Goal: Task Accomplishment & Management: Complete application form

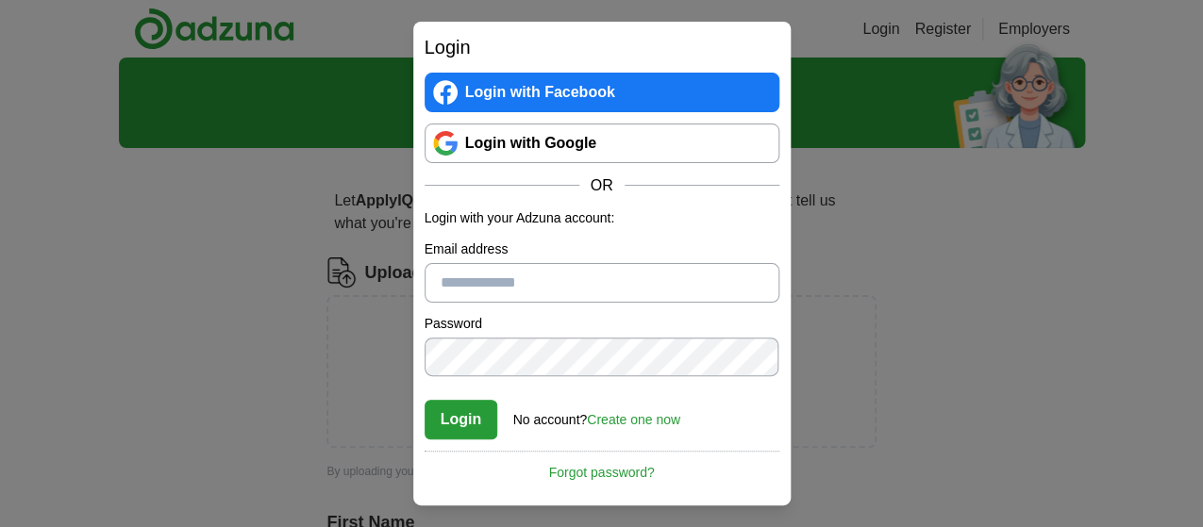
click at [597, 145] on link "Login with Google" at bounding box center [602, 144] width 355 height 40
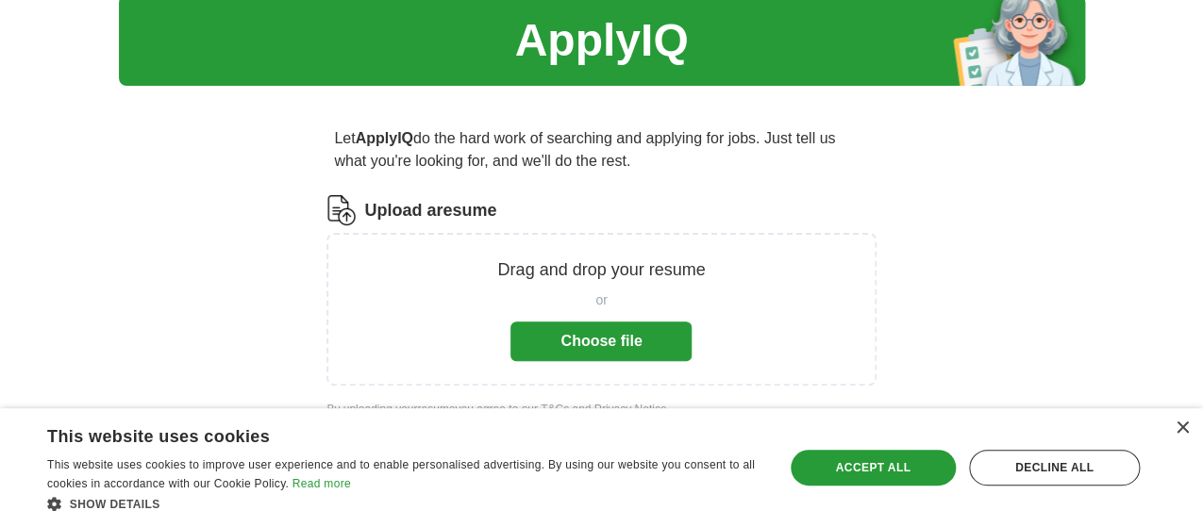
scroll to position [94, 0]
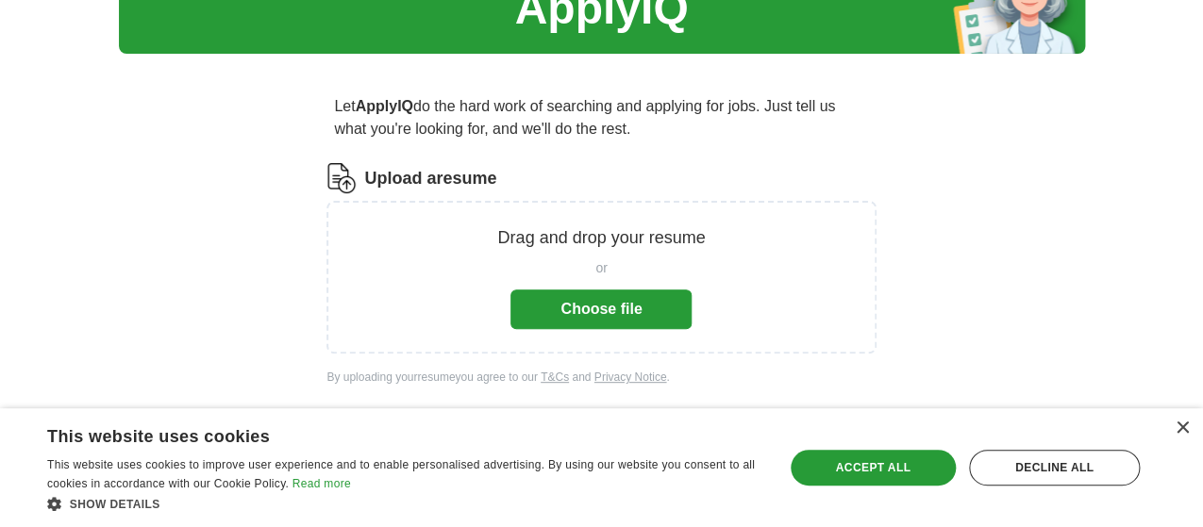
click at [654, 317] on button "Choose file" at bounding box center [600, 310] width 181 height 40
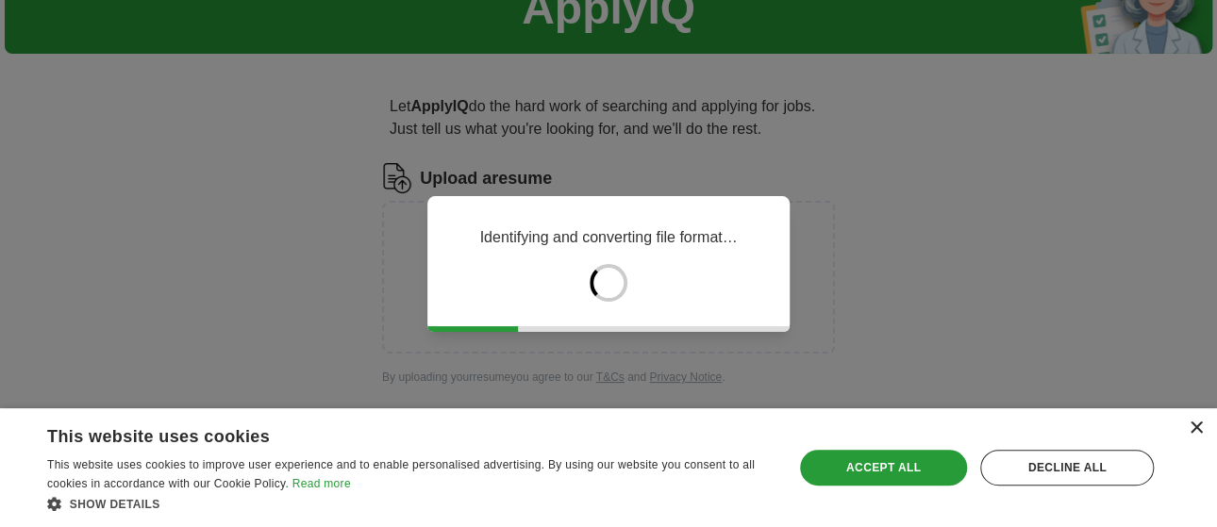
click at [1196, 431] on div "×" at bounding box center [1196, 429] width 14 height 14
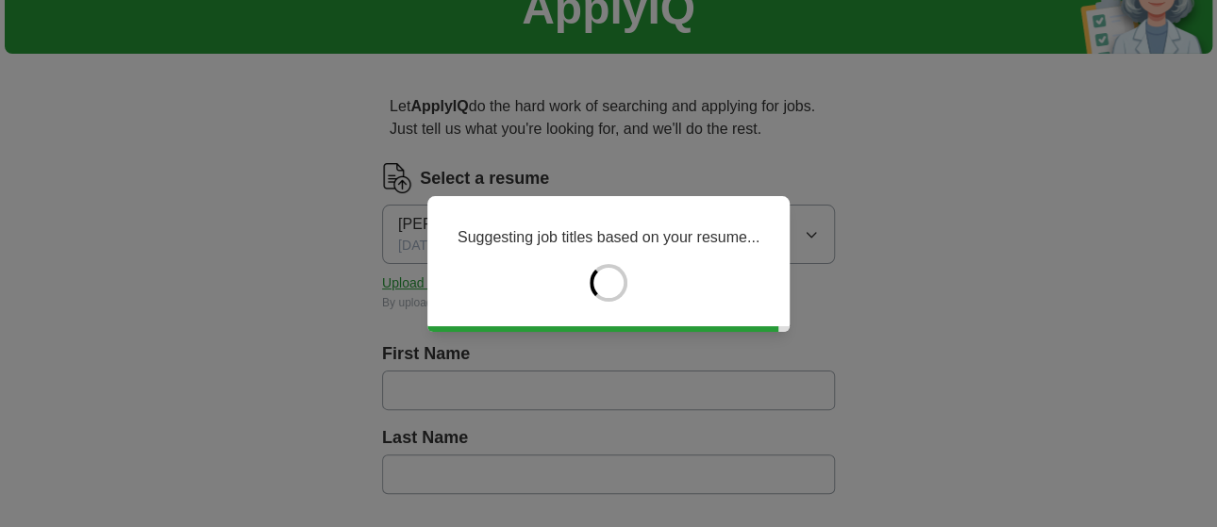
type input "*********"
type input "******"
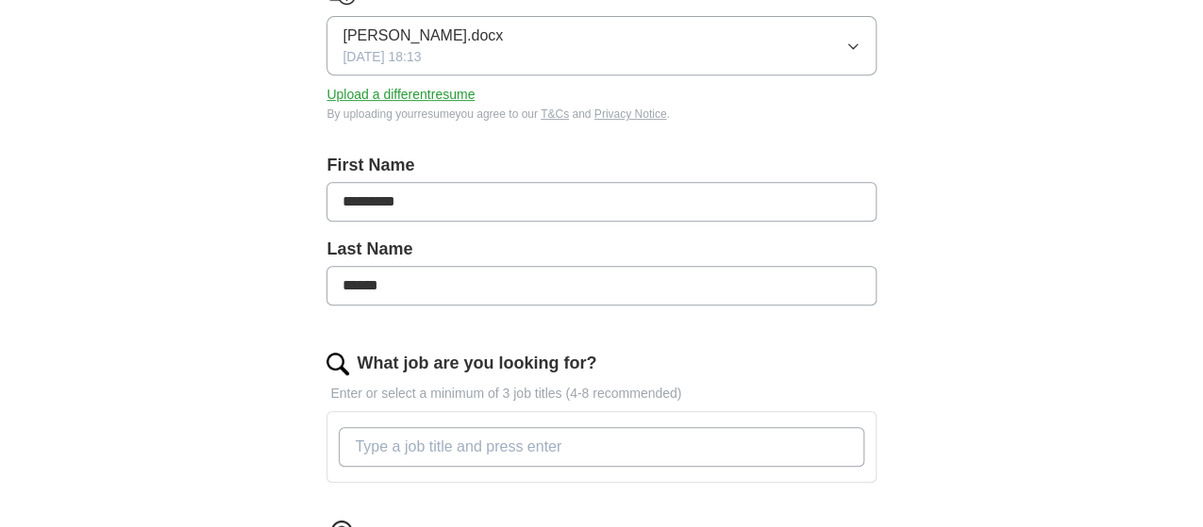
scroll to position [377, 0]
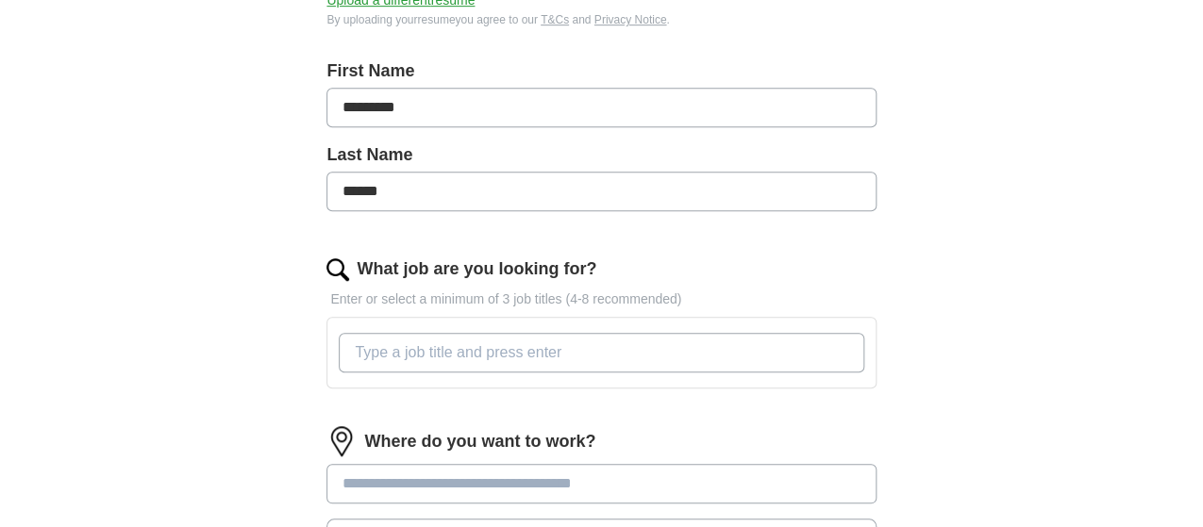
click at [413, 353] on input "What job are you looking for?" at bounding box center [601, 353] width 525 height 40
click at [456, 337] on input "What job are you looking for?" at bounding box center [601, 353] width 525 height 40
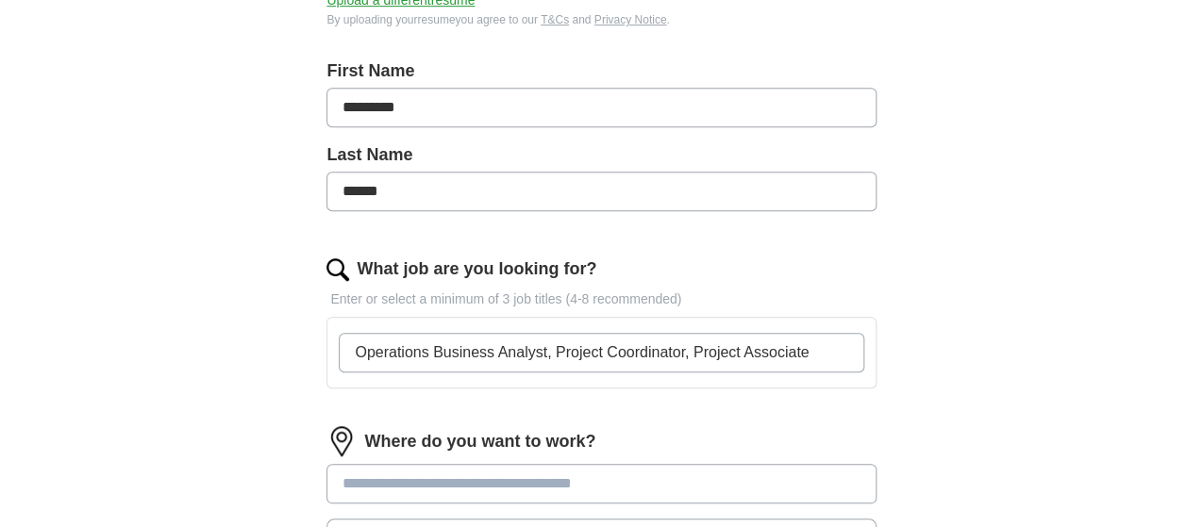
type input "Operations Business Analyst, Project Coordinator, Project Associate"
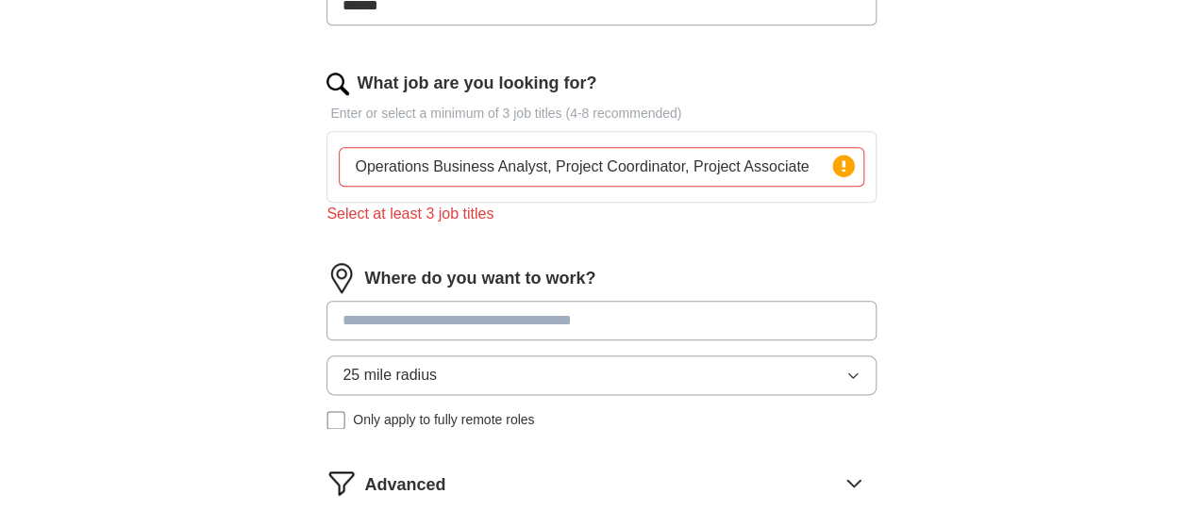
scroll to position [566, 0]
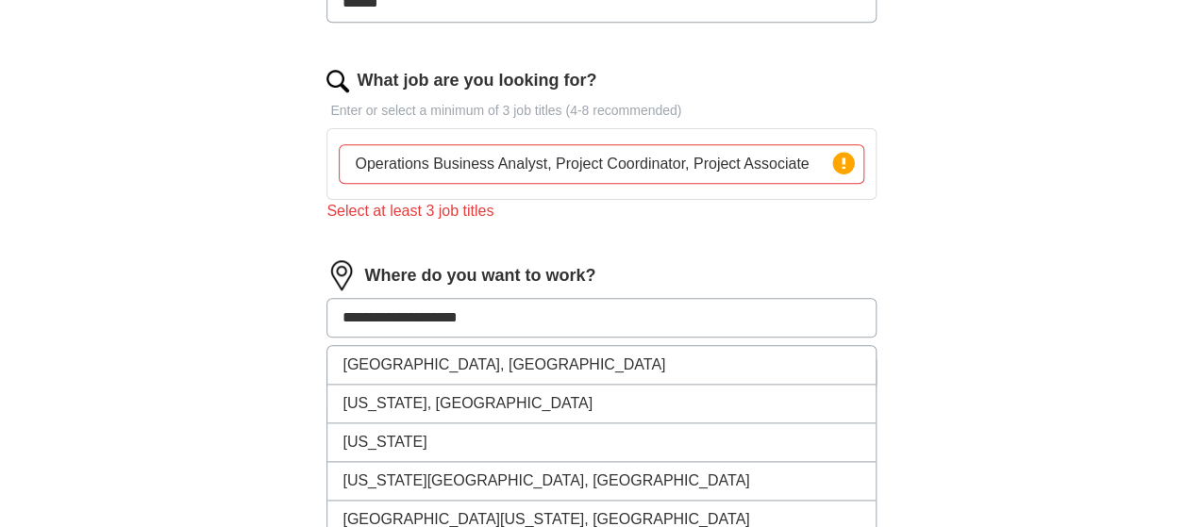
type input "**********"
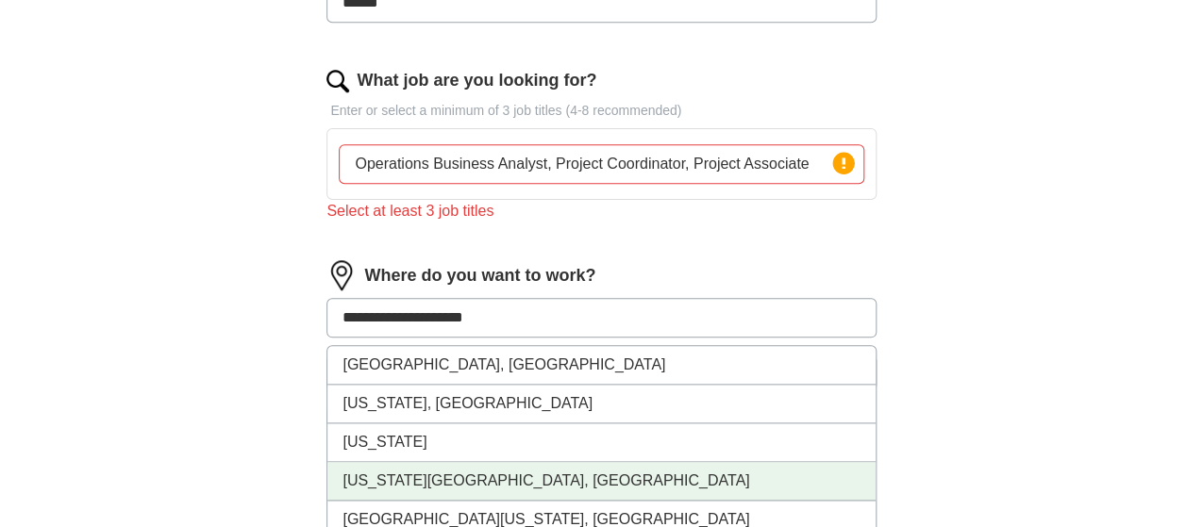
click at [510, 468] on li "[US_STATE][GEOGRAPHIC_DATA], [GEOGRAPHIC_DATA]" at bounding box center [600, 481] width 547 height 39
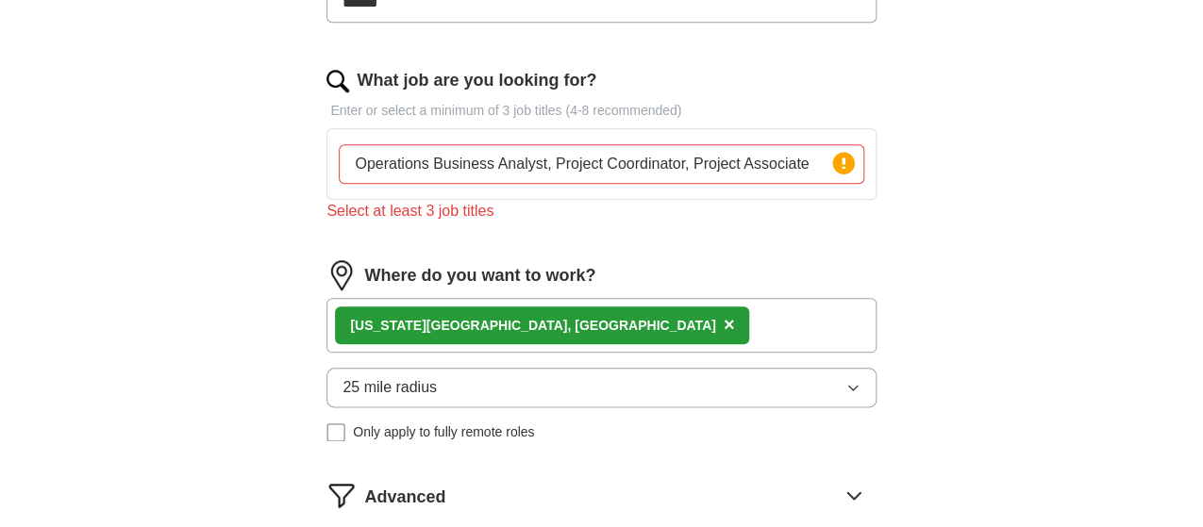
click at [558, 319] on div "[US_STATE][GEOGRAPHIC_DATA], [GEOGRAPHIC_DATA] ×" at bounding box center [600, 325] width 549 height 55
click at [571, 324] on div "[US_STATE][GEOGRAPHIC_DATA], [GEOGRAPHIC_DATA] ×" at bounding box center [600, 325] width 549 height 55
click at [570, 326] on div "[US_STATE][GEOGRAPHIC_DATA], [GEOGRAPHIC_DATA] ×" at bounding box center [600, 325] width 549 height 55
drag, startPoint x: 564, startPoint y: 317, endPoint x: 561, endPoint y: 328, distance: 11.7
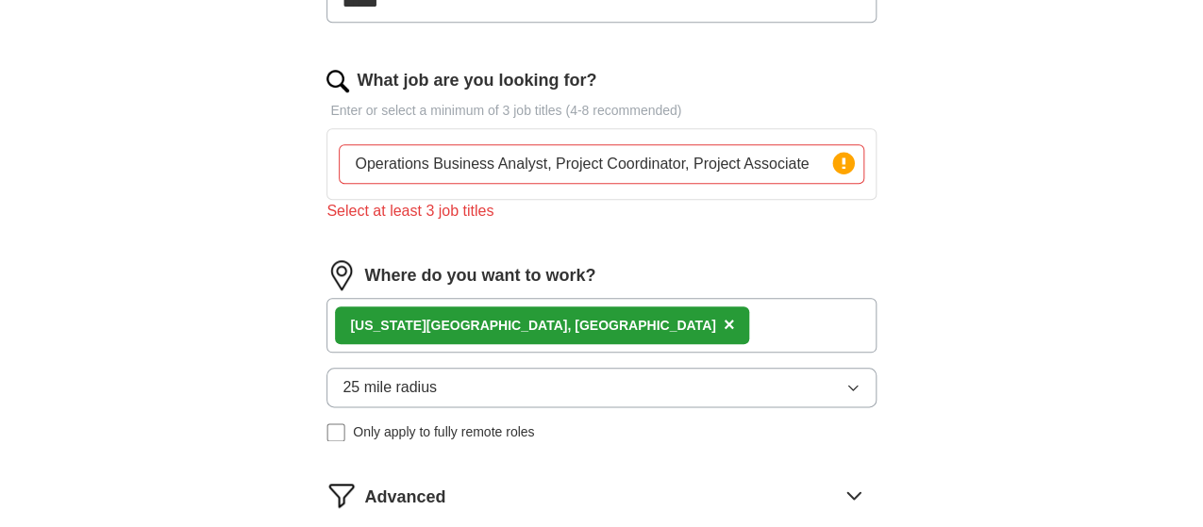
click at [562, 325] on div "[US_STATE][GEOGRAPHIC_DATA], [GEOGRAPHIC_DATA] ×" at bounding box center [600, 325] width 549 height 55
click at [561, 336] on div "[US_STATE][GEOGRAPHIC_DATA], [GEOGRAPHIC_DATA] ×" at bounding box center [600, 325] width 549 height 55
drag, startPoint x: 561, startPoint y: 336, endPoint x: 562, endPoint y: 322, distance: 14.2
click at [561, 332] on div "[US_STATE][GEOGRAPHIC_DATA], [GEOGRAPHIC_DATA] ×" at bounding box center [600, 325] width 549 height 55
click at [561, 321] on div "[US_STATE][GEOGRAPHIC_DATA], [GEOGRAPHIC_DATA] ×" at bounding box center [600, 325] width 549 height 55
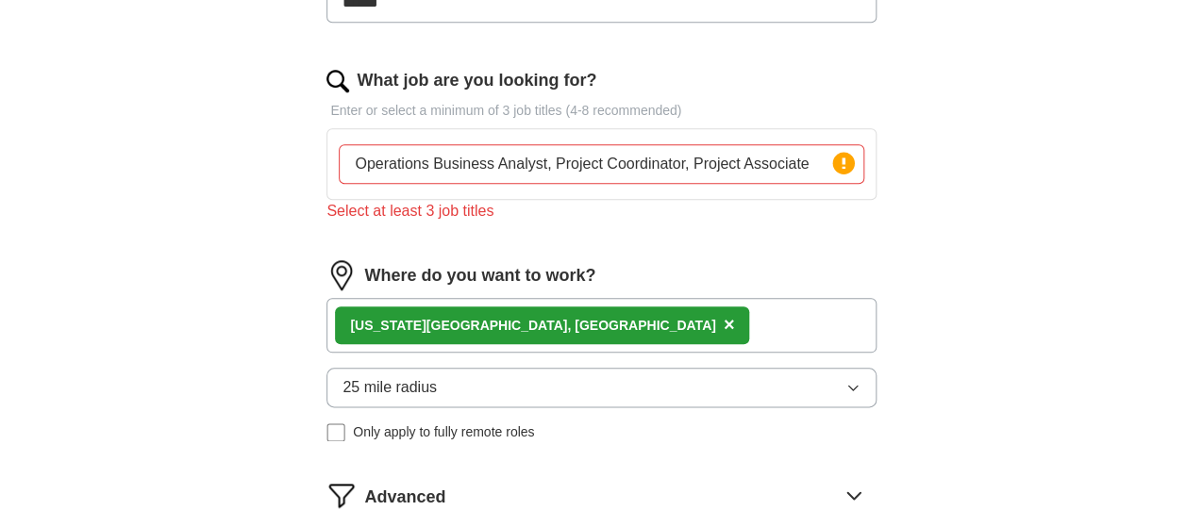
click at [554, 314] on div "[US_STATE][GEOGRAPHIC_DATA], [GEOGRAPHIC_DATA] ×" at bounding box center [600, 325] width 549 height 55
drag, startPoint x: 552, startPoint y: 330, endPoint x: 546, endPoint y: 321, distance: 11.0
click at [552, 327] on div "[US_STATE][GEOGRAPHIC_DATA], [GEOGRAPHIC_DATA] ×" at bounding box center [600, 325] width 549 height 55
click at [538, 316] on div "[US_STATE][GEOGRAPHIC_DATA], [GEOGRAPHIC_DATA] ×" at bounding box center [542, 326] width 414 height 38
click at [566, 322] on div "[US_STATE][GEOGRAPHIC_DATA], [GEOGRAPHIC_DATA] ×" at bounding box center [600, 325] width 549 height 55
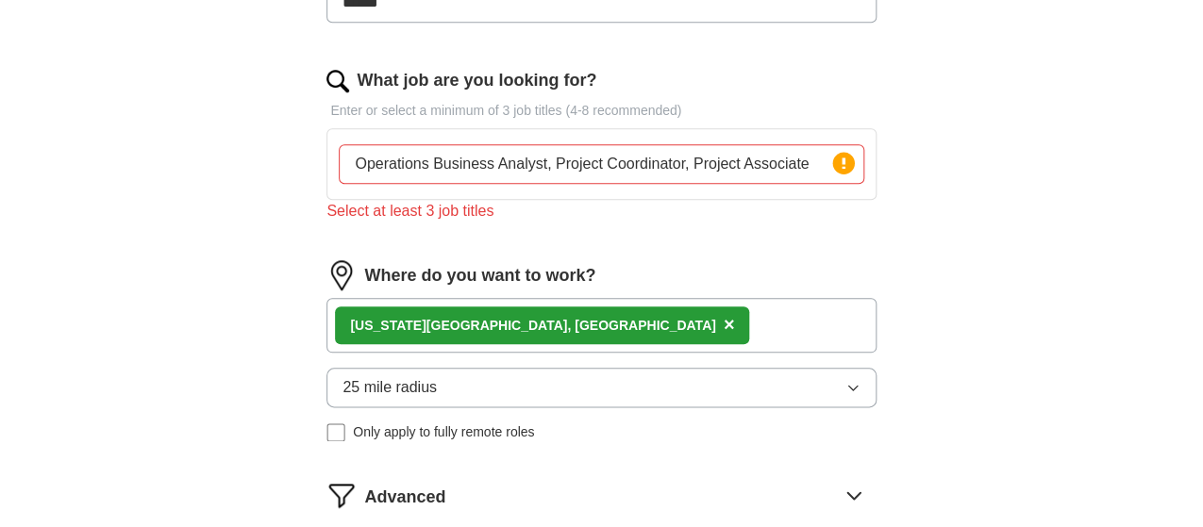
click at [560, 315] on div "[US_STATE][GEOGRAPHIC_DATA], [GEOGRAPHIC_DATA] ×" at bounding box center [600, 325] width 549 height 55
click at [566, 318] on div "[US_STATE][GEOGRAPHIC_DATA], [GEOGRAPHIC_DATA] ×" at bounding box center [600, 325] width 549 height 55
drag, startPoint x: 577, startPoint y: 325, endPoint x: 567, endPoint y: 314, distance: 14.7
click at [575, 322] on div "[US_STATE][GEOGRAPHIC_DATA], [GEOGRAPHIC_DATA] ×" at bounding box center [600, 325] width 549 height 55
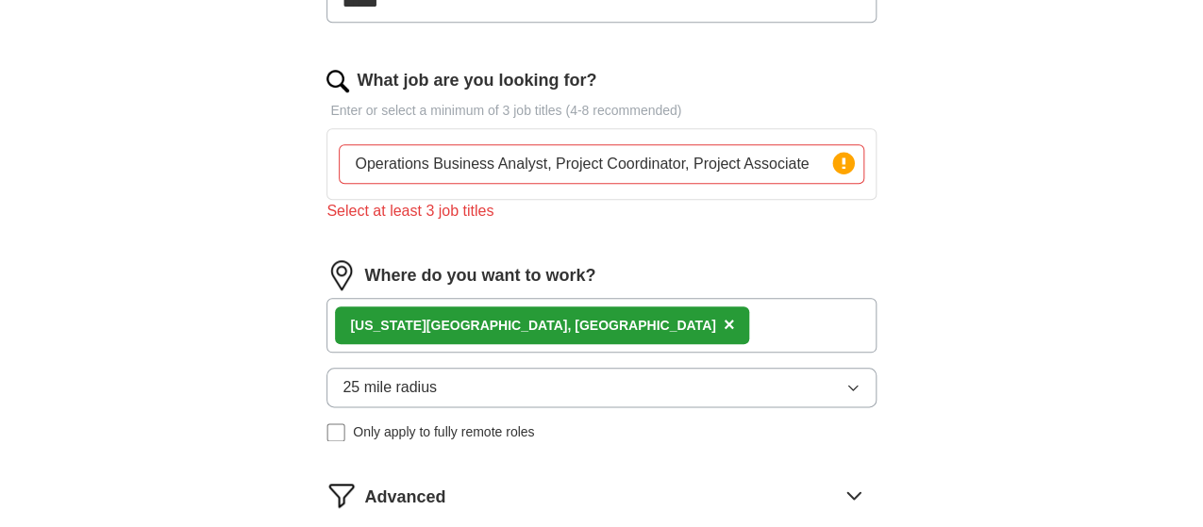
click at [566, 313] on div "[US_STATE][GEOGRAPHIC_DATA], [GEOGRAPHIC_DATA] ×" at bounding box center [600, 325] width 549 height 55
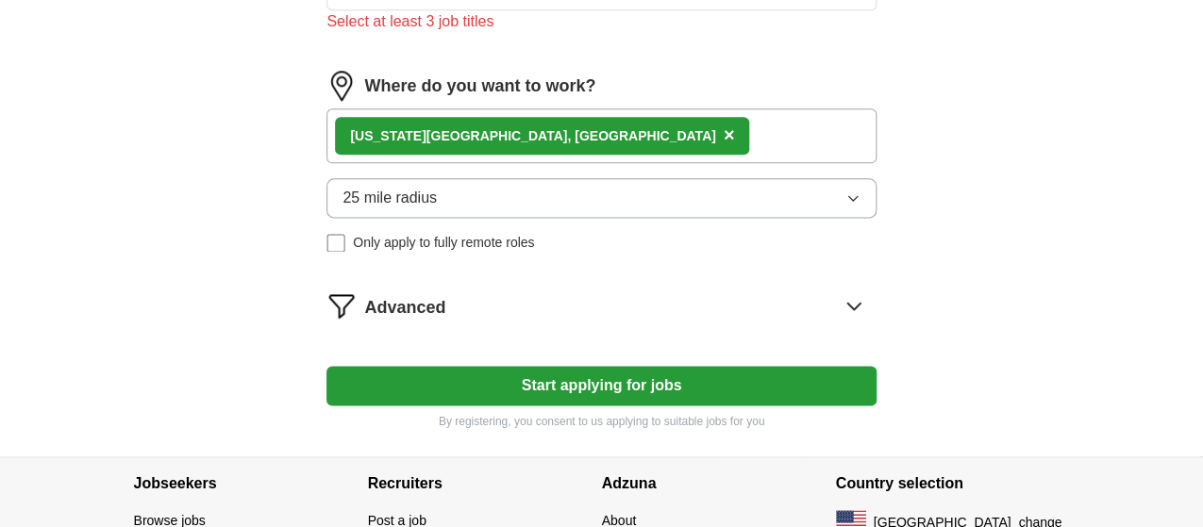
scroll to position [660, 0]
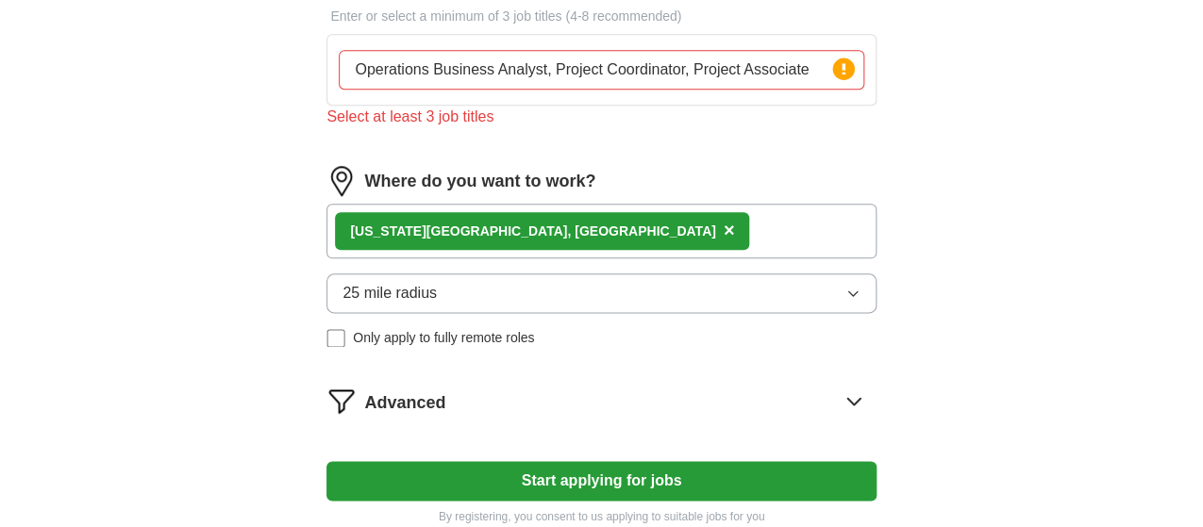
drag, startPoint x: 613, startPoint y: 197, endPoint x: 622, endPoint y: 222, distance: 26.0
click at [615, 197] on div "Where do you want to work? [US_STATE][GEOGRAPHIC_DATA], [GEOGRAPHIC_DATA] × 25 …" at bounding box center [600, 264] width 549 height 197
click at [622, 224] on div "[US_STATE][GEOGRAPHIC_DATA], [GEOGRAPHIC_DATA] ×" at bounding box center [600, 231] width 549 height 55
click at [595, 183] on label "Where do you want to work?" at bounding box center [479, 181] width 231 height 25
click at [357, 166] on img at bounding box center [341, 181] width 30 height 30
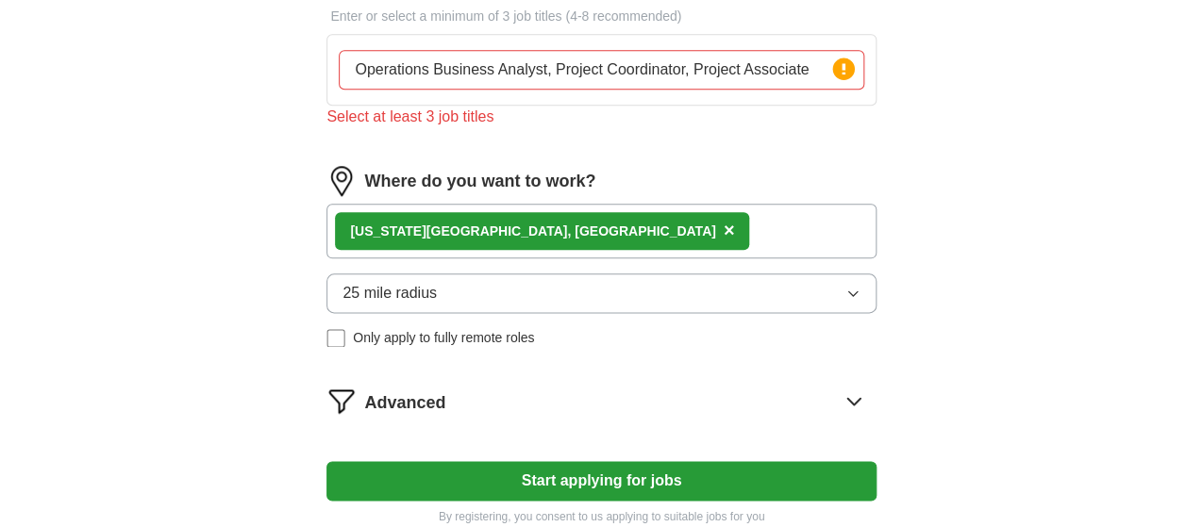
click at [357, 169] on img at bounding box center [341, 181] width 30 height 30
click at [724, 227] on span "×" at bounding box center [729, 230] width 11 height 21
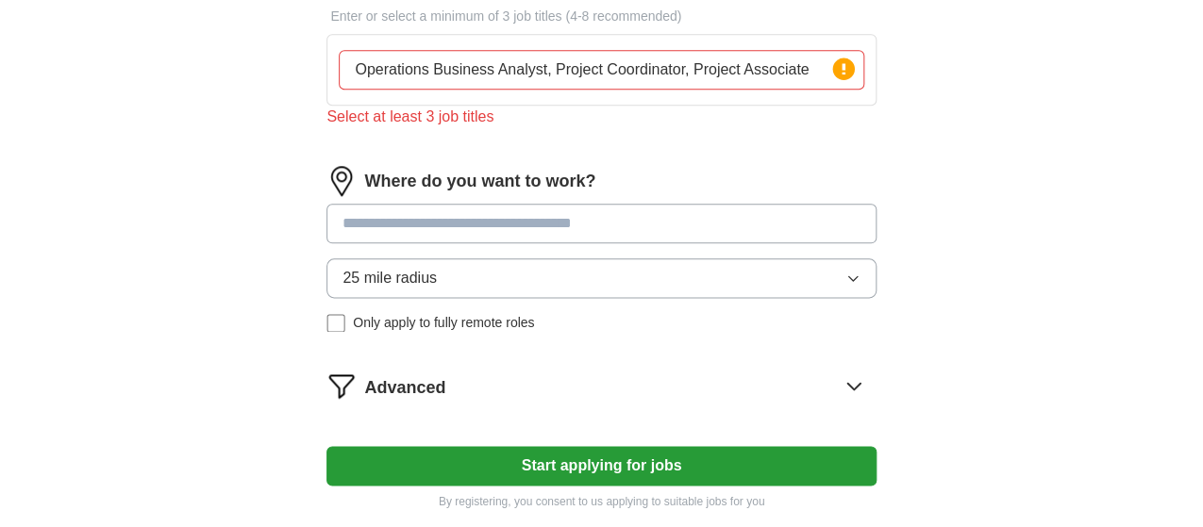
click at [528, 227] on input at bounding box center [600, 224] width 549 height 40
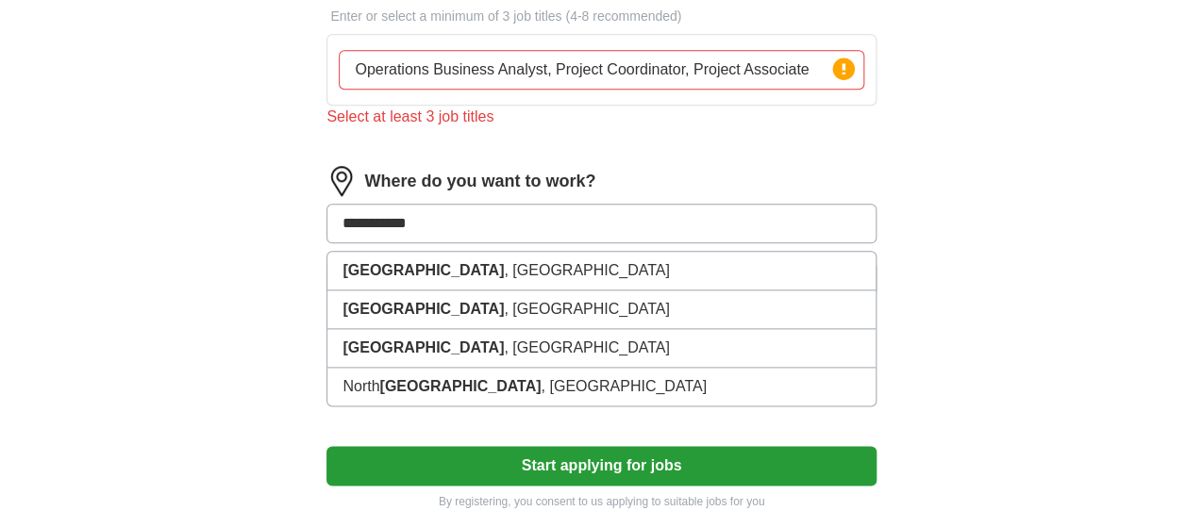
type input "**********"
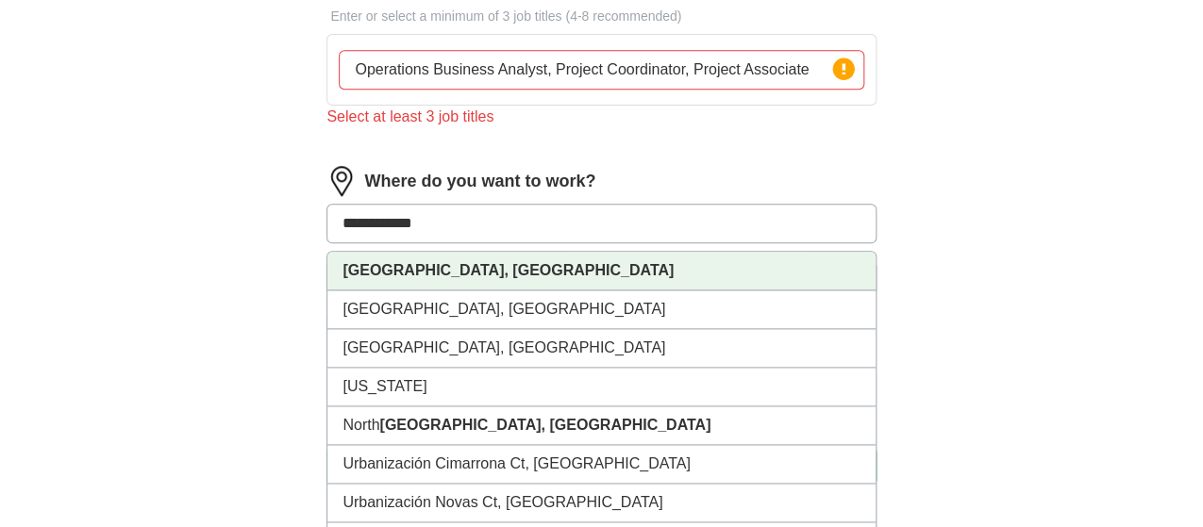
click at [514, 266] on li "[GEOGRAPHIC_DATA], [GEOGRAPHIC_DATA]" at bounding box center [600, 271] width 547 height 39
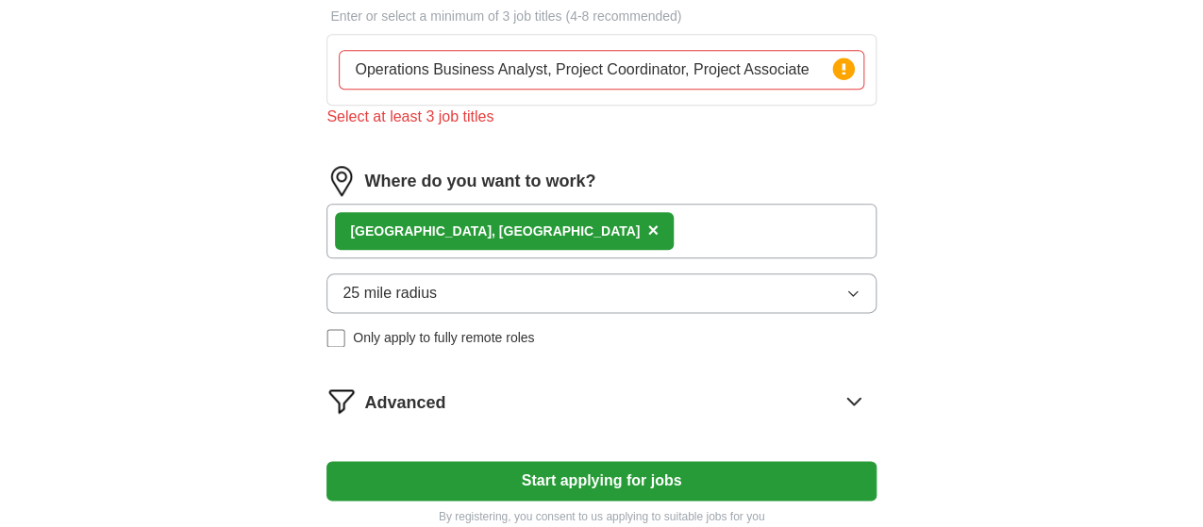
click at [549, 230] on div "[GEOGRAPHIC_DATA], [GEOGRAPHIC_DATA] ×" at bounding box center [600, 231] width 549 height 55
click at [549, 237] on div "[GEOGRAPHIC_DATA], [GEOGRAPHIC_DATA] ×" at bounding box center [600, 231] width 549 height 55
click at [549, 240] on div "[GEOGRAPHIC_DATA], [GEOGRAPHIC_DATA] ×" at bounding box center [600, 231] width 549 height 55
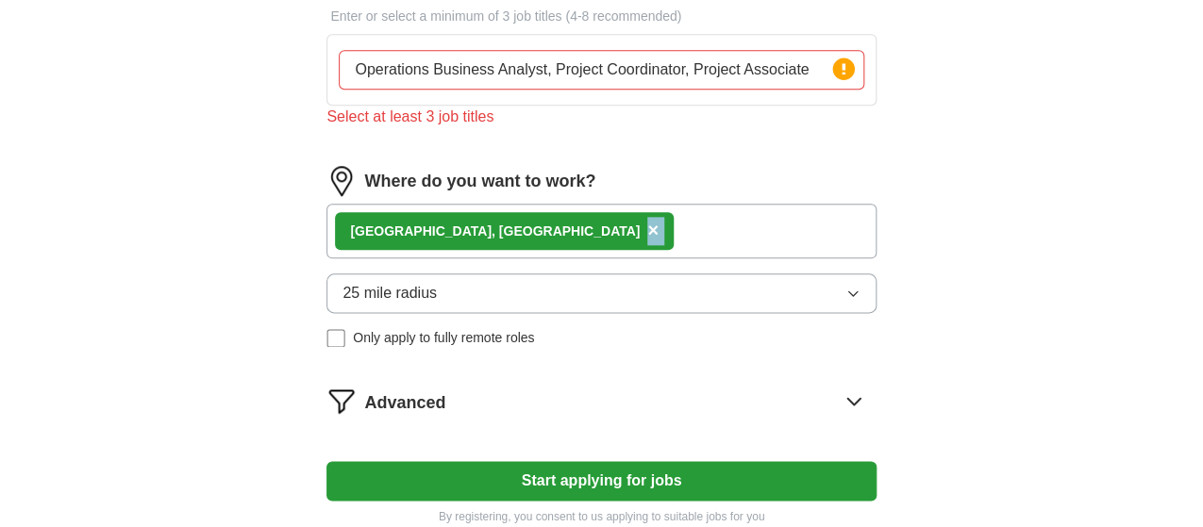
click at [550, 224] on div "[GEOGRAPHIC_DATA], [GEOGRAPHIC_DATA] ×" at bounding box center [600, 231] width 549 height 55
click at [552, 225] on div "[GEOGRAPHIC_DATA], [GEOGRAPHIC_DATA] ×" at bounding box center [600, 231] width 549 height 55
click at [647, 227] on span "×" at bounding box center [652, 230] width 11 height 21
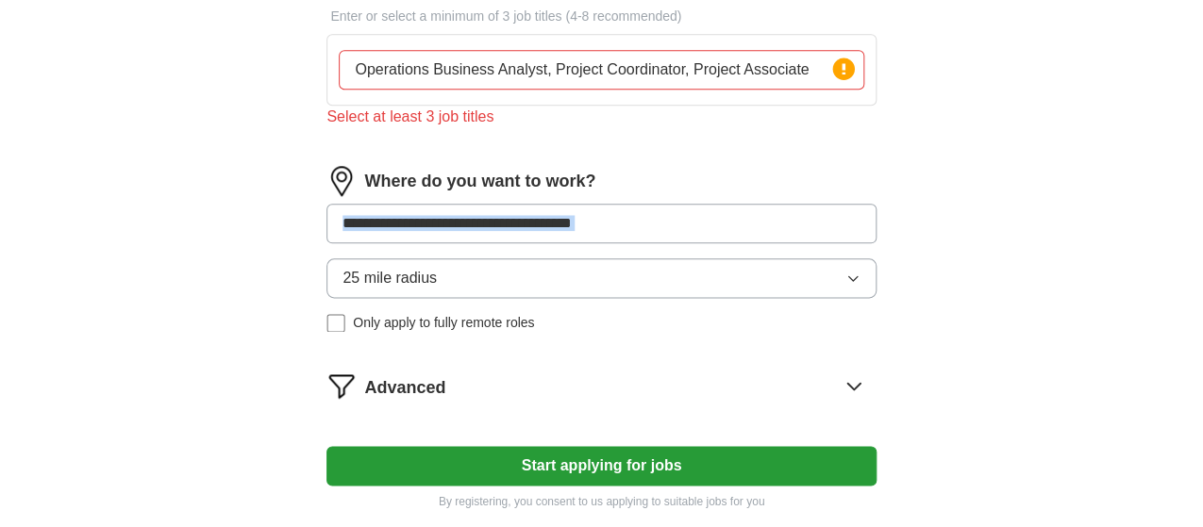
click at [524, 277] on button "25 mile radius" at bounding box center [600, 278] width 549 height 40
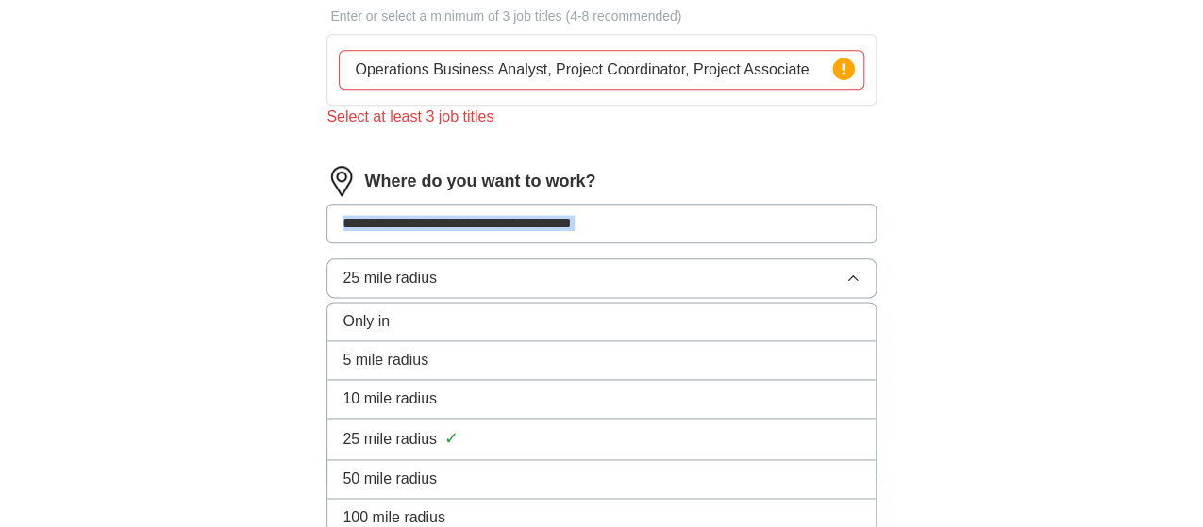
click at [528, 216] on input at bounding box center [600, 224] width 549 height 40
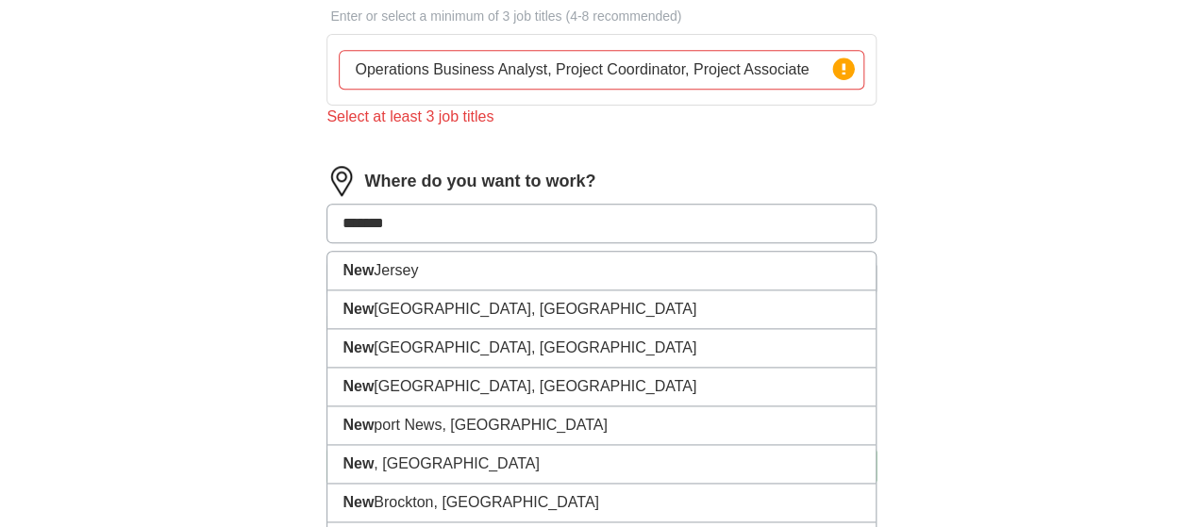
type input "********"
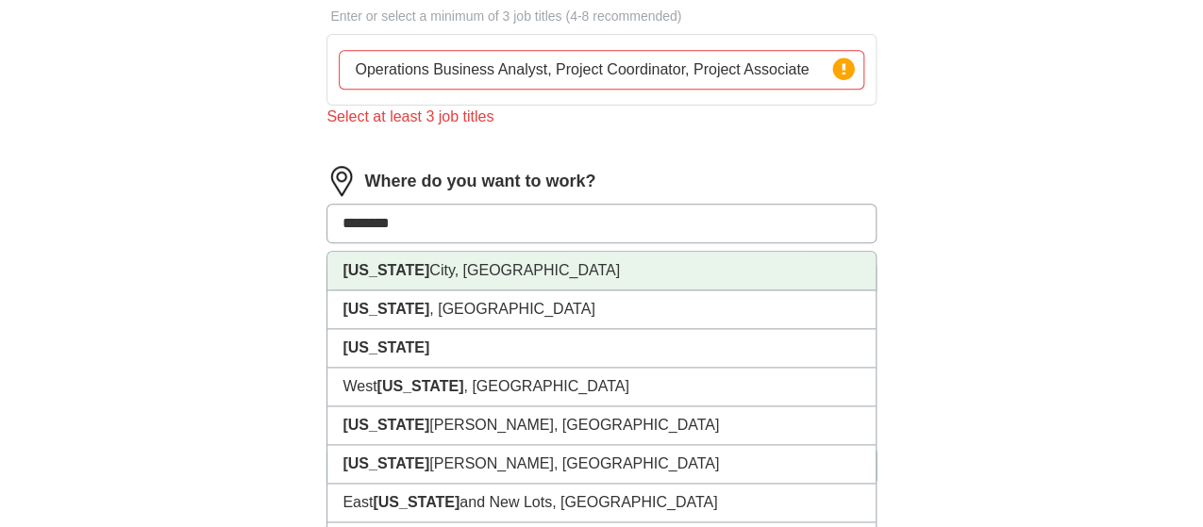
click at [524, 262] on li "[US_STATE][GEOGRAPHIC_DATA], [GEOGRAPHIC_DATA]" at bounding box center [600, 271] width 547 height 39
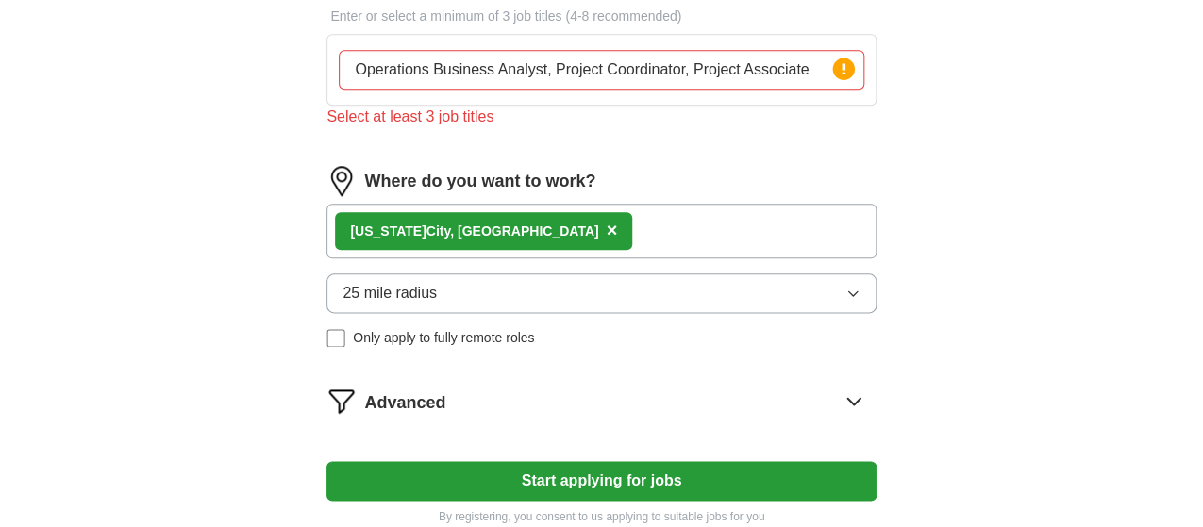
click at [839, 395] on icon at bounding box center [854, 401] width 30 height 30
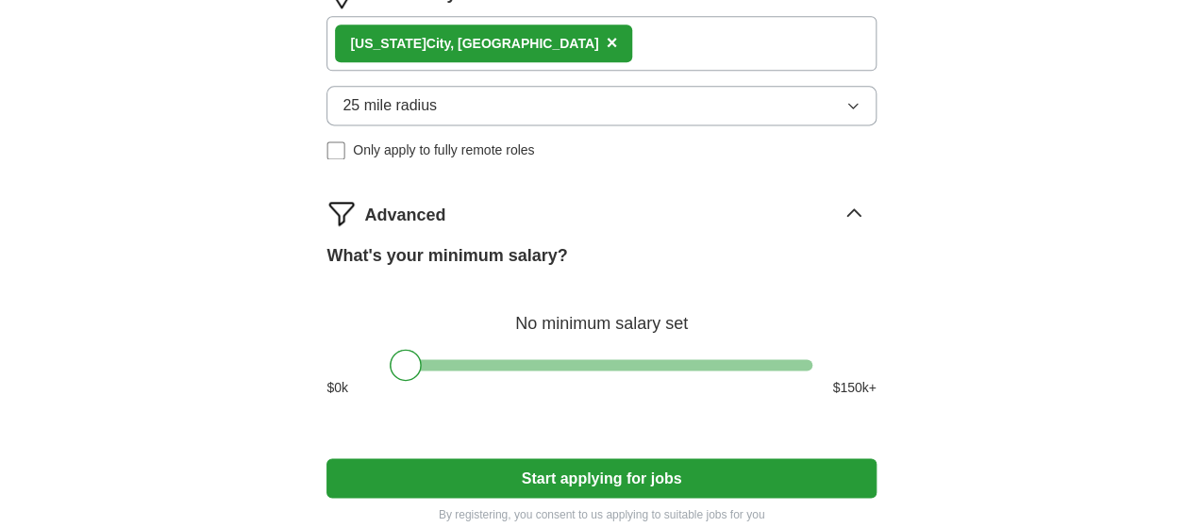
scroll to position [849, 0]
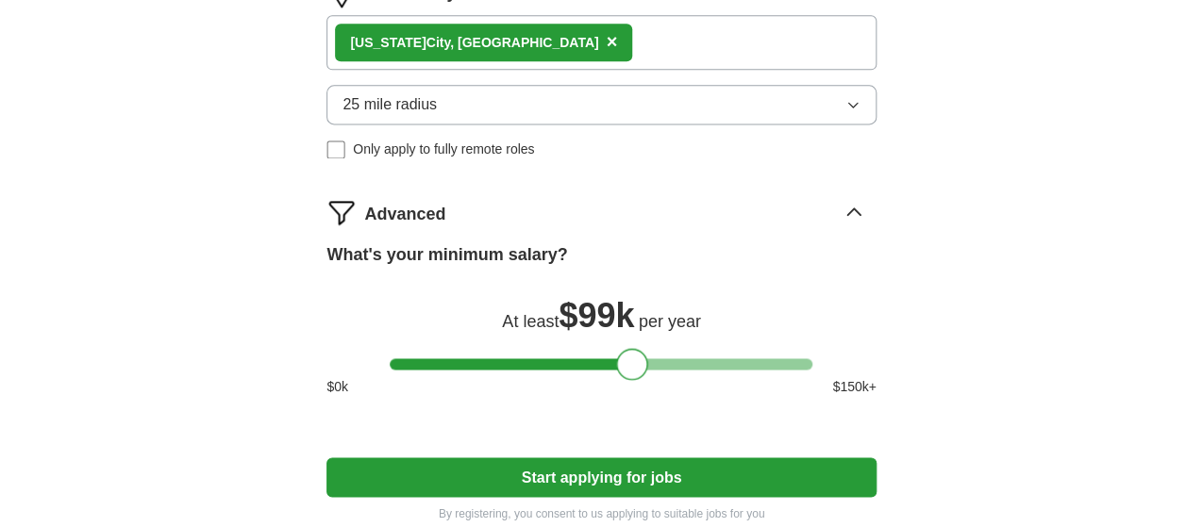
drag, startPoint x: 401, startPoint y: 367, endPoint x: 627, endPoint y: 351, distance: 227.0
click at [627, 351] on div at bounding box center [632, 364] width 32 height 32
click at [622, 477] on button "Start applying for jobs" at bounding box center [600, 478] width 549 height 40
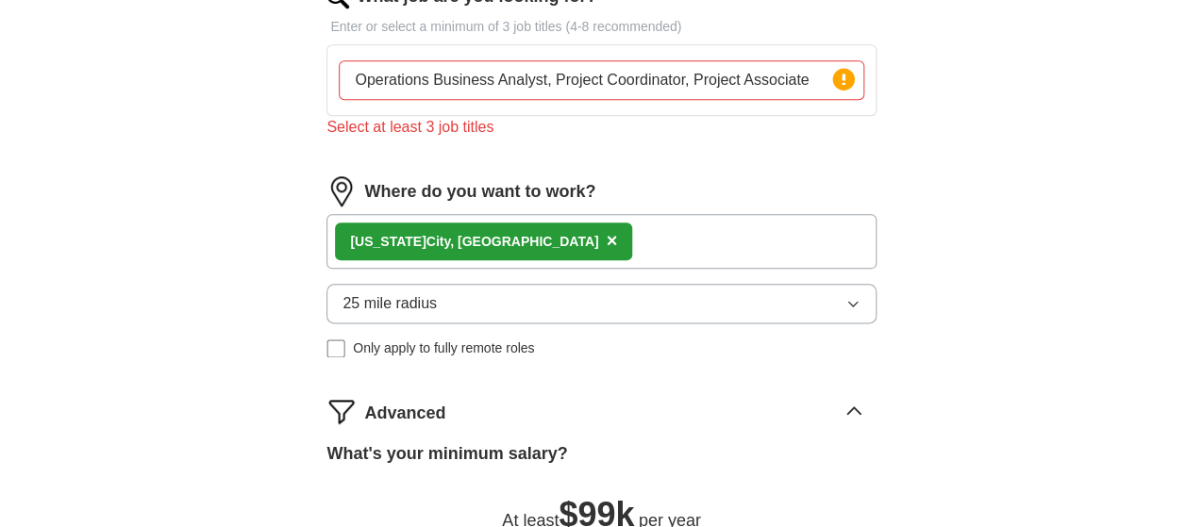
scroll to position [472, 0]
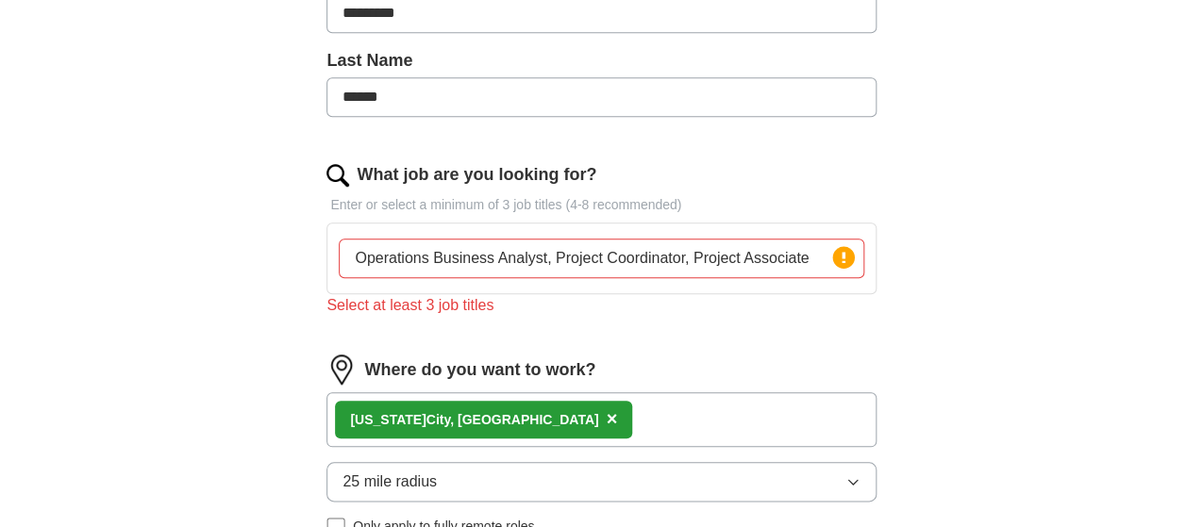
click at [640, 250] on input "Operations Business Analyst, Project Coordinator, Project Associate" at bounding box center [601, 259] width 525 height 40
click at [546, 263] on input "Operations Business Analyst, Project Coordinator, Project Associate" at bounding box center [601, 259] width 525 height 40
drag, startPoint x: 614, startPoint y: 263, endPoint x: 627, endPoint y: 267, distance: 13.7
click at [616, 263] on input "Operations Business Analyst, Project Coordinator, Project Associate" at bounding box center [601, 259] width 525 height 40
click at [832, 259] on circle at bounding box center [843, 257] width 22 height 22
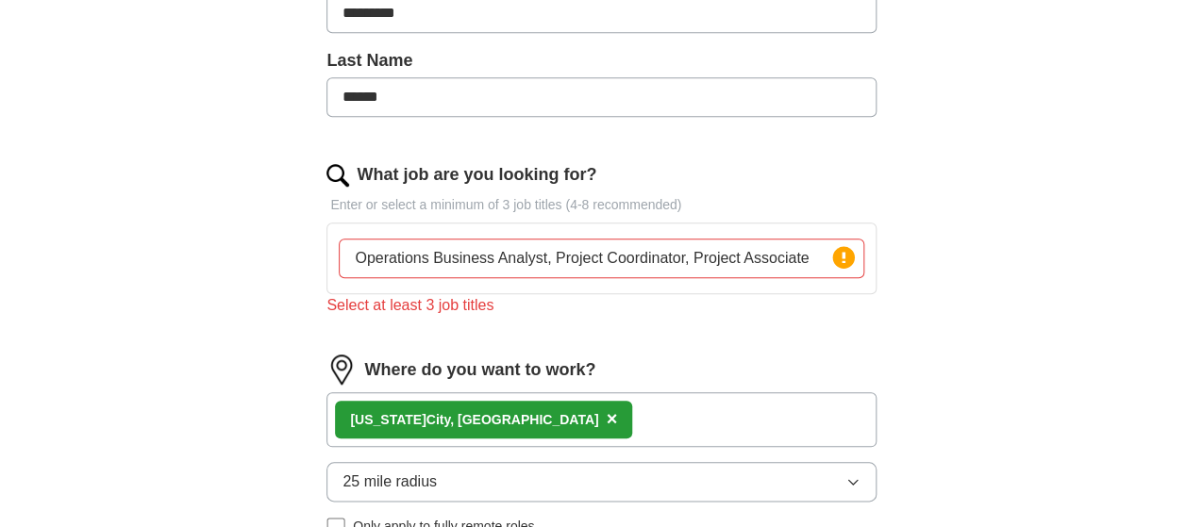
click at [832, 259] on circle at bounding box center [843, 257] width 22 height 22
click at [632, 280] on div "Operations Business Analyst, Project Coordinator, Project Associate Press retur…" at bounding box center [601, 258] width 532 height 55
click at [519, 299] on div "Select at least 3 job titles" at bounding box center [600, 305] width 549 height 23
click at [540, 259] on input "Operations Business Analyst, Project Coordinator, Project Associate" at bounding box center [601, 259] width 525 height 40
click at [606, 258] on input "Operations Business Analyst, Project Coordinator, Project Associate" at bounding box center [601, 259] width 525 height 40
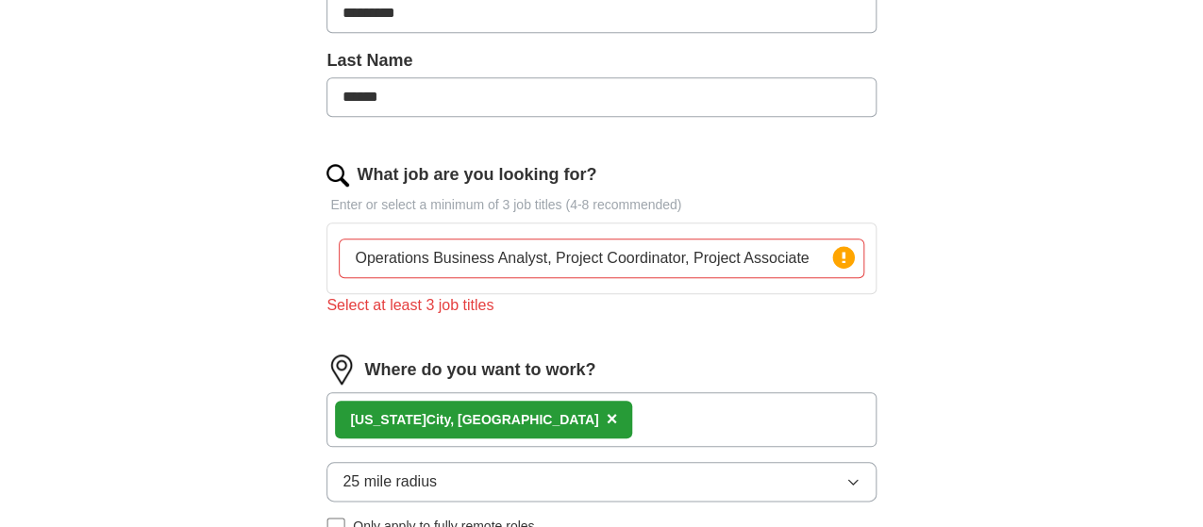
click at [608, 258] on input "Operations Business Analyst, Project Coordinator, Project Associate" at bounding box center [601, 259] width 525 height 40
click at [607, 258] on input "Operations Business Analyst, Project Coordinator, Project Associate" at bounding box center [601, 259] width 525 height 40
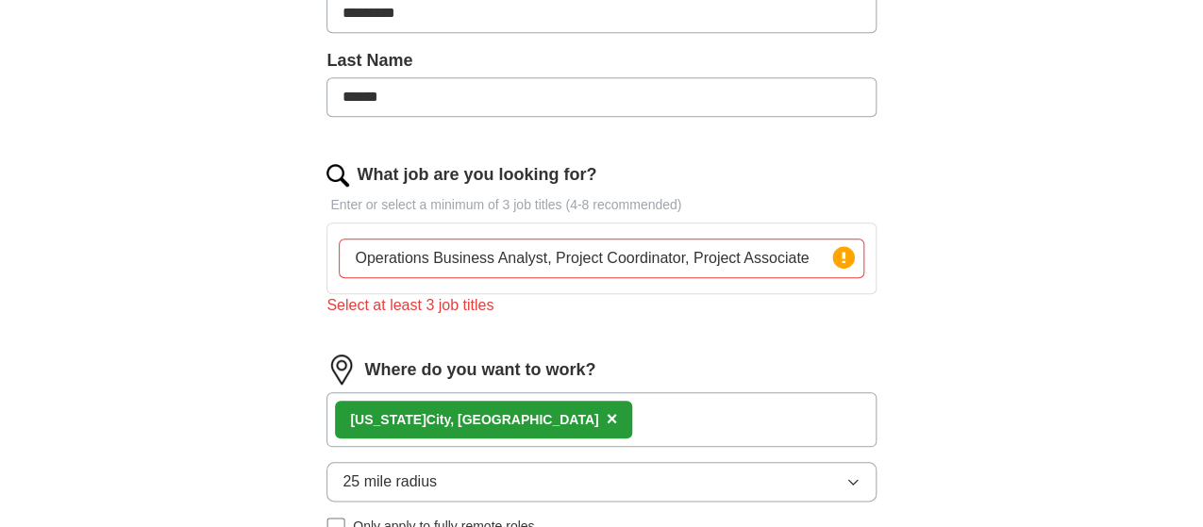
drag, startPoint x: 774, startPoint y: 257, endPoint x: 296, endPoint y: 272, distance: 477.6
click at [296, 272] on div "ApplyIQ Let ApplyIQ do the hard work of searching and applying for jobs. Just t…" at bounding box center [602, 298] width 966 height 1424
type input "e"
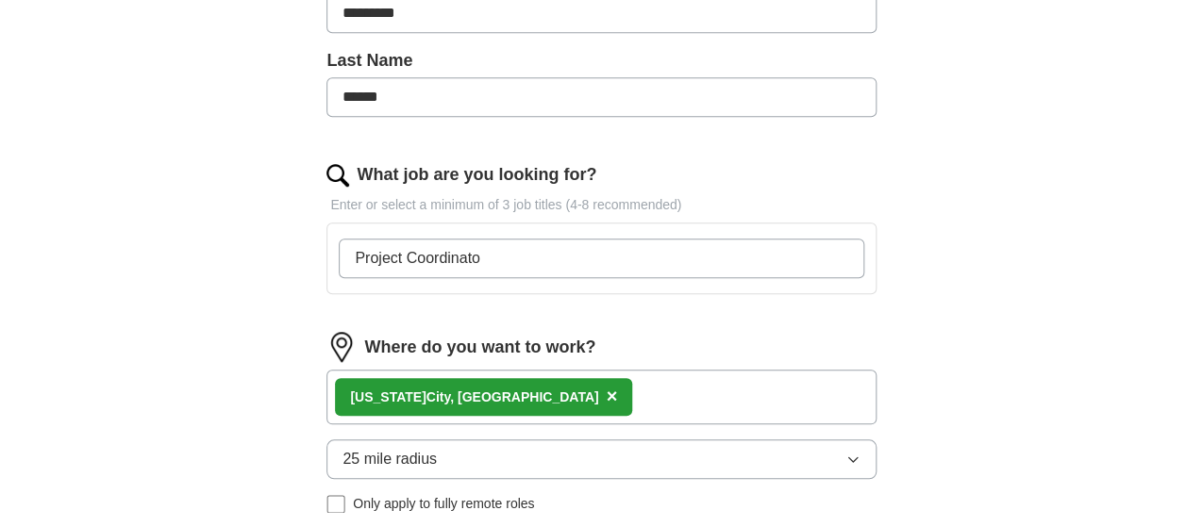
type input "Project Coordinator"
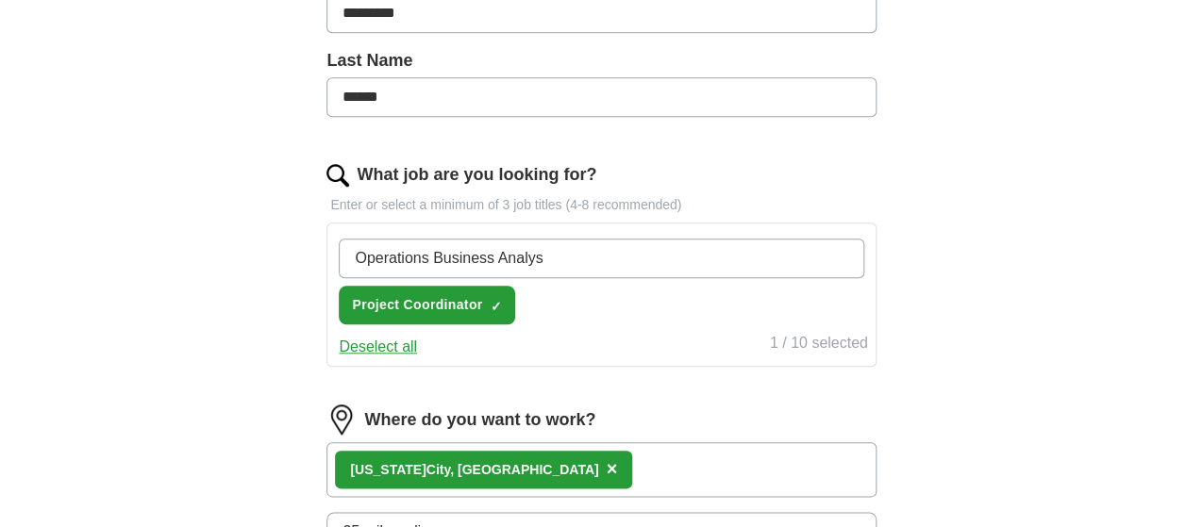
type input "Operations Business Analyst"
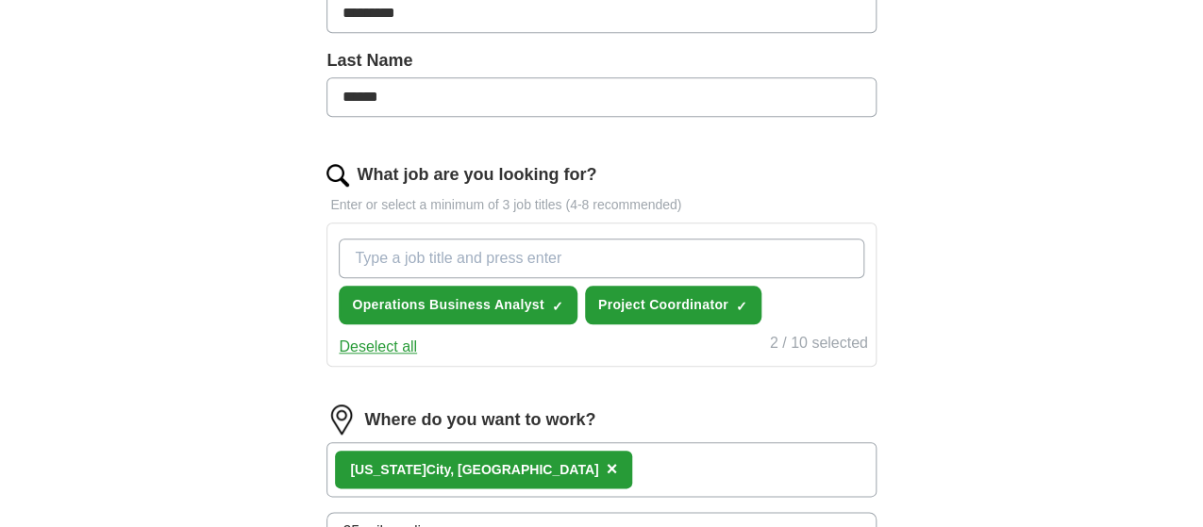
scroll to position [566, 0]
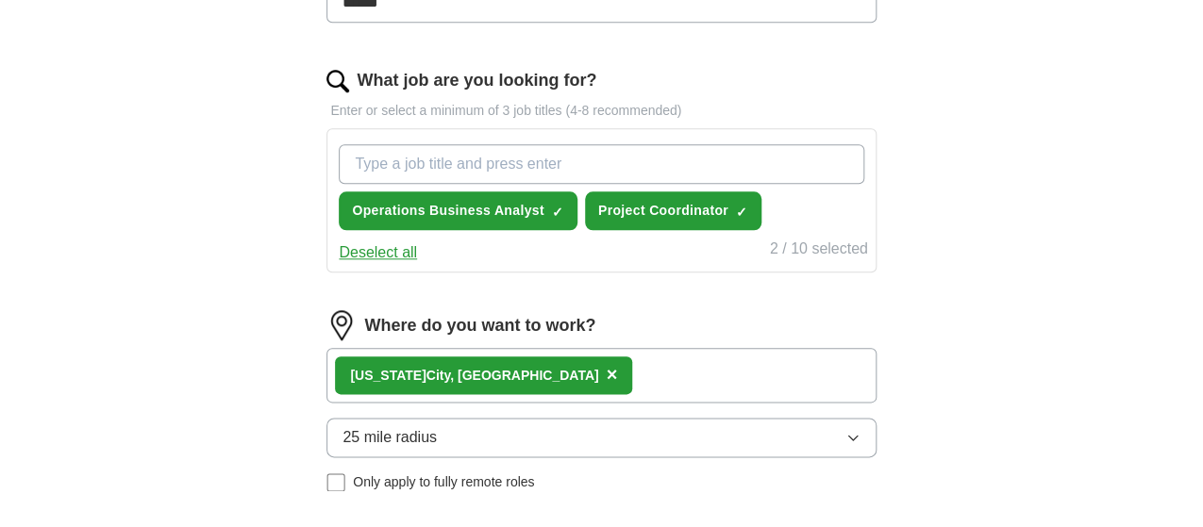
click at [586, 365] on div "Where do you want to work? [US_STATE][GEOGRAPHIC_DATA], [GEOGRAPHIC_DATA] × 25 …" at bounding box center [600, 408] width 549 height 197
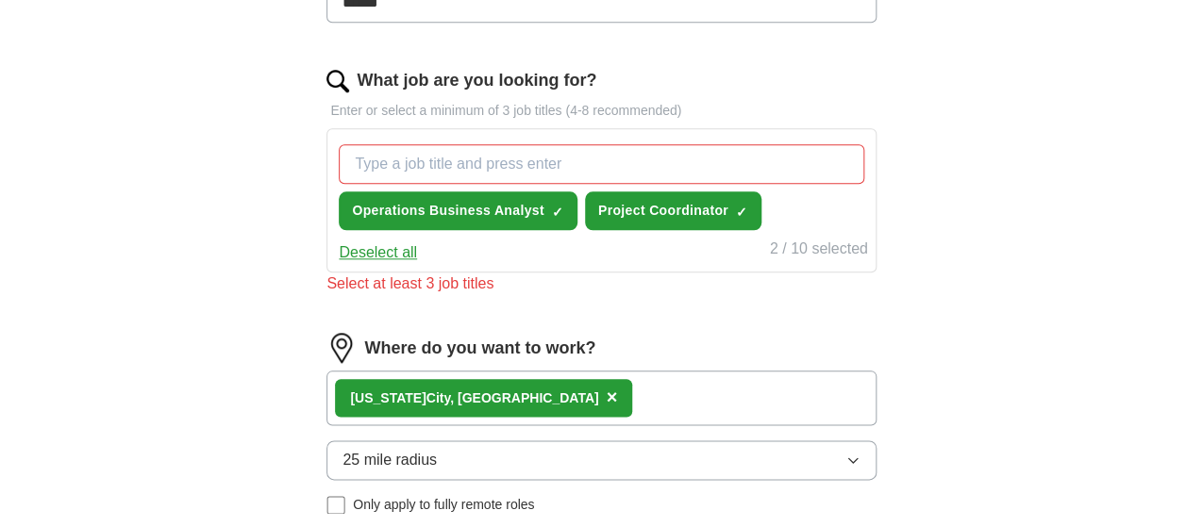
click at [575, 390] on div "[US_STATE][GEOGRAPHIC_DATA], [GEOGRAPHIC_DATA] ×" at bounding box center [600, 398] width 549 height 55
click at [539, 172] on input "What job are you looking for?" at bounding box center [601, 164] width 525 height 40
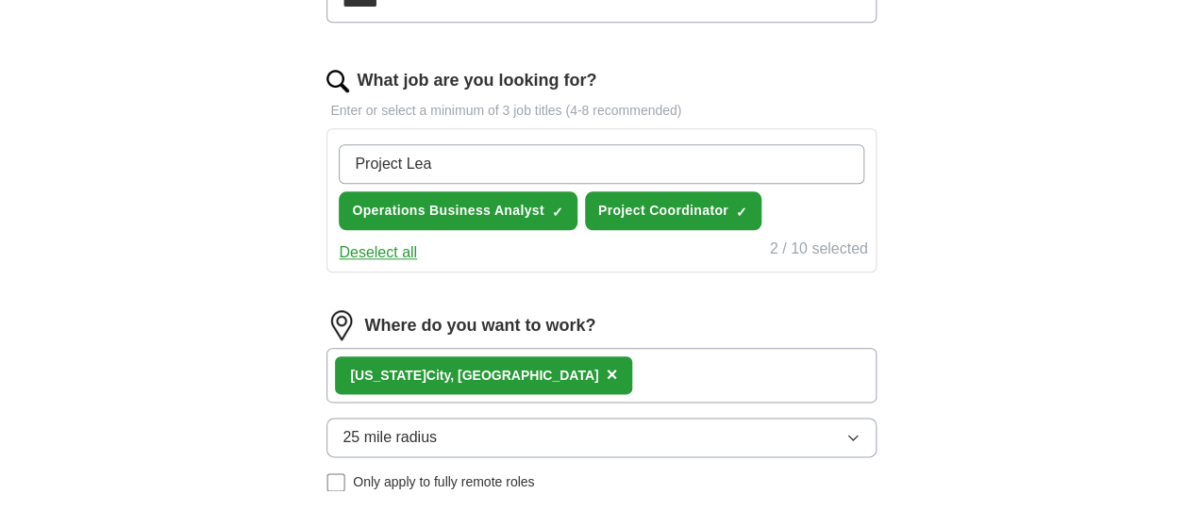
type input "Project Lead"
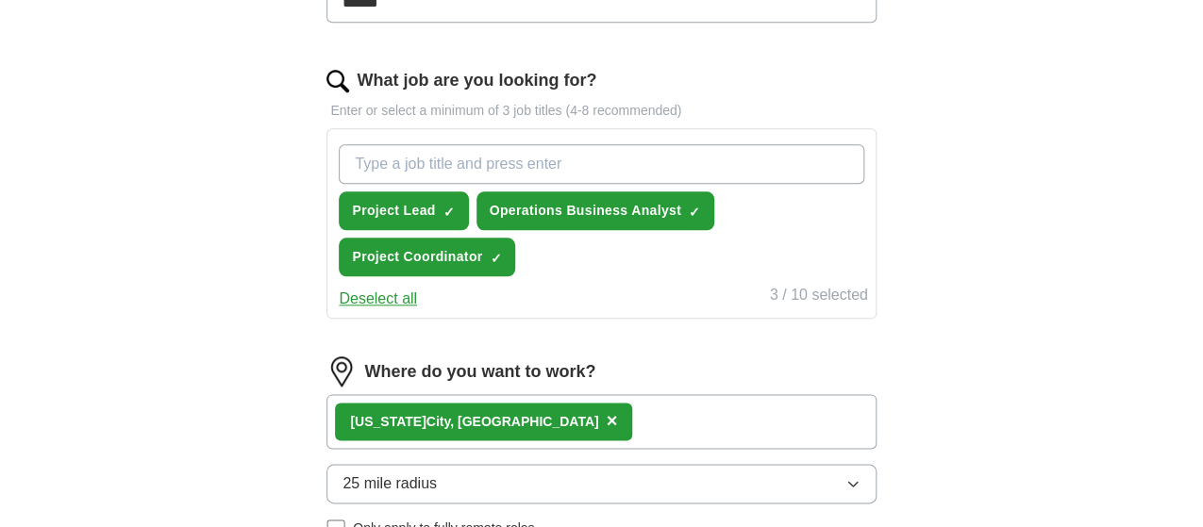
click at [596, 436] on div "[US_STATE][GEOGRAPHIC_DATA], [GEOGRAPHIC_DATA] ×" at bounding box center [600, 421] width 549 height 55
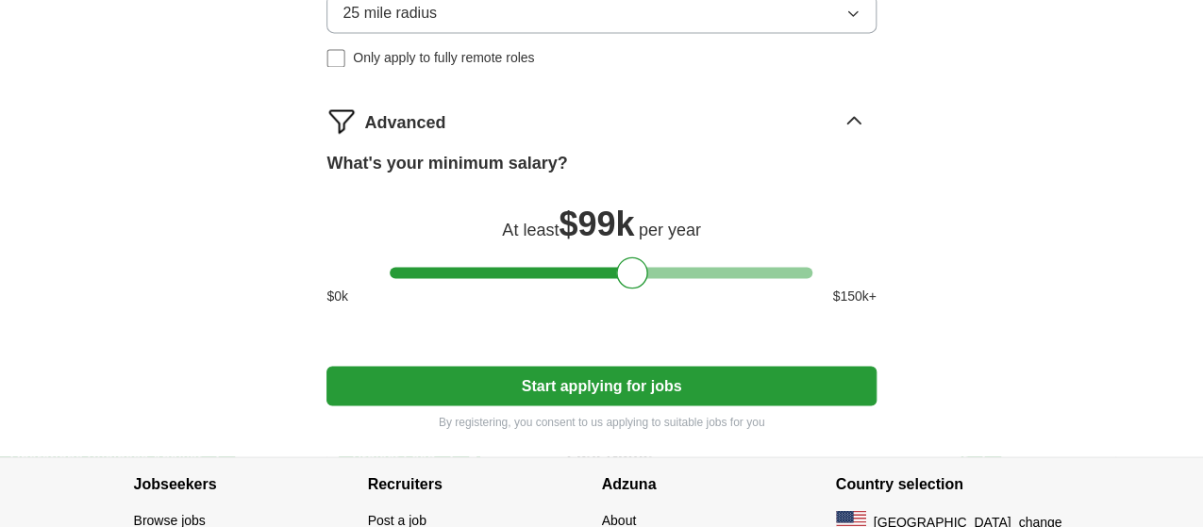
scroll to position [1038, 0]
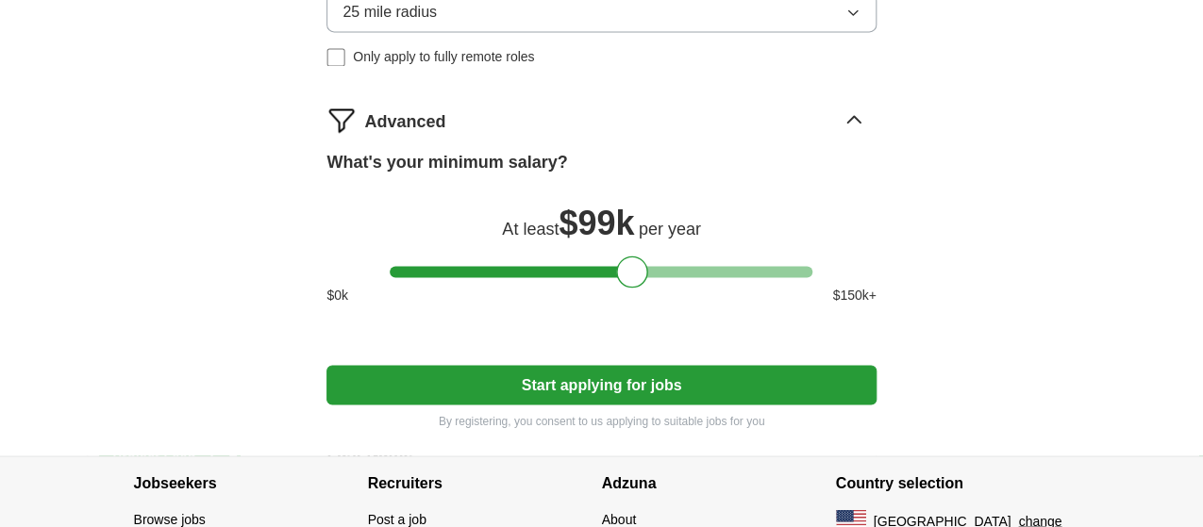
click at [599, 394] on button "Start applying for jobs" at bounding box center [600, 385] width 549 height 40
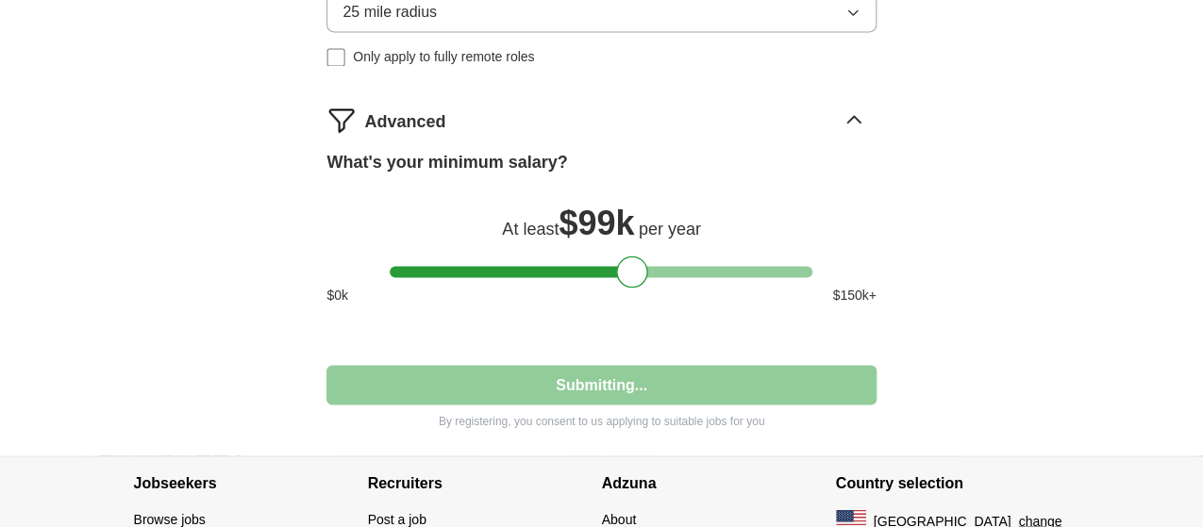
select select "**"
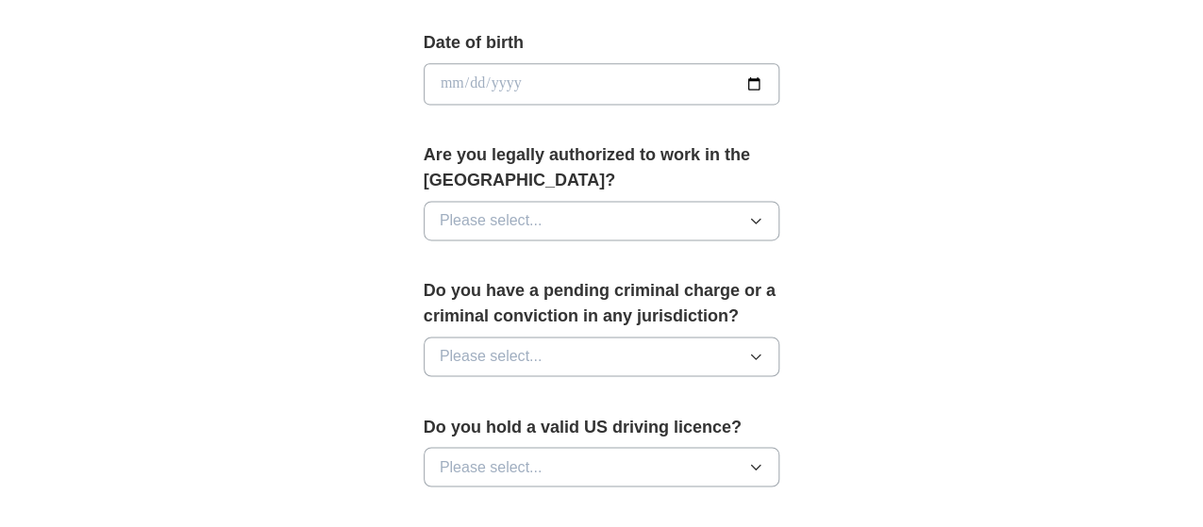
scroll to position [755, 0]
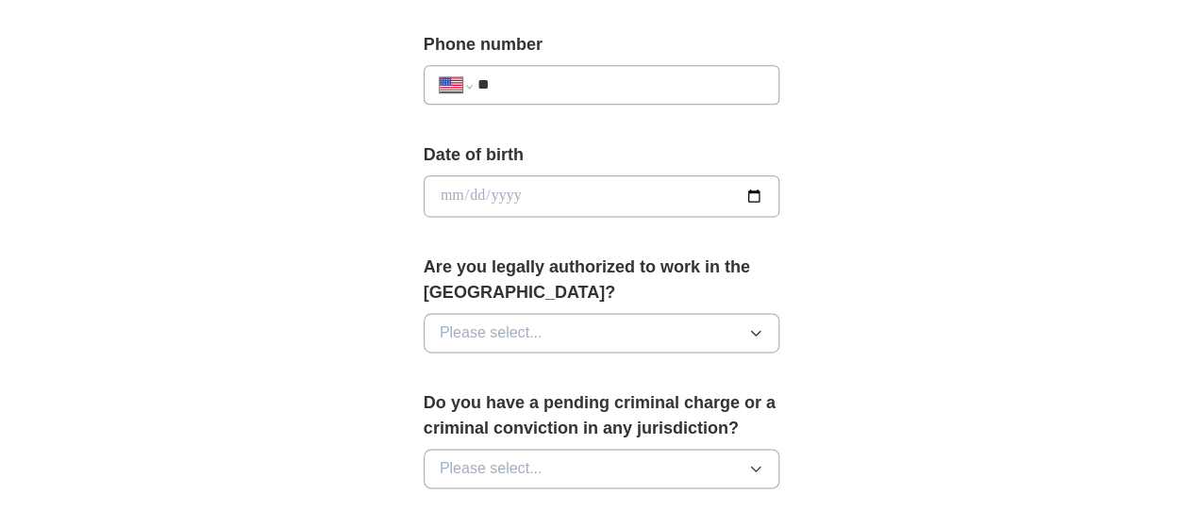
click at [724, 313] on button "Please select..." at bounding box center [602, 333] width 357 height 40
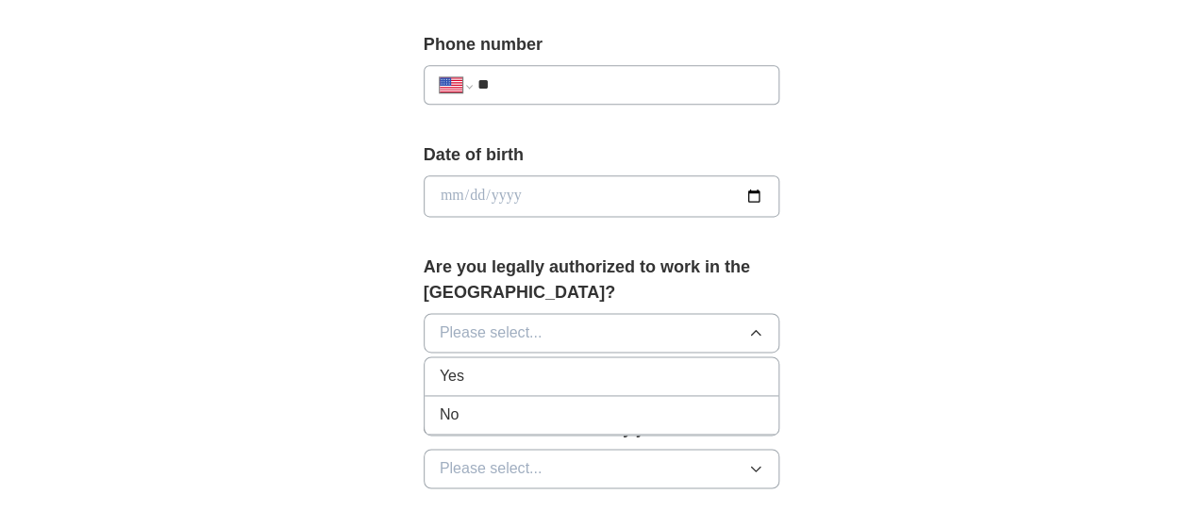
click at [675, 365] on div "Yes" at bounding box center [602, 376] width 325 height 23
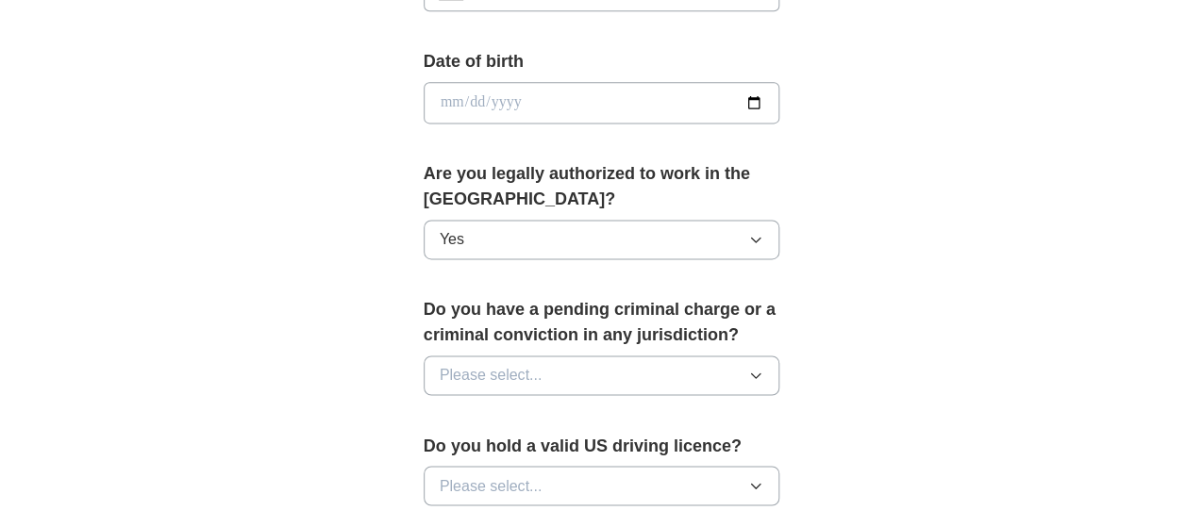
scroll to position [849, 0]
click at [661, 355] on button "Please select..." at bounding box center [602, 375] width 357 height 40
click at [634, 438] on li "No" at bounding box center [602, 457] width 355 height 39
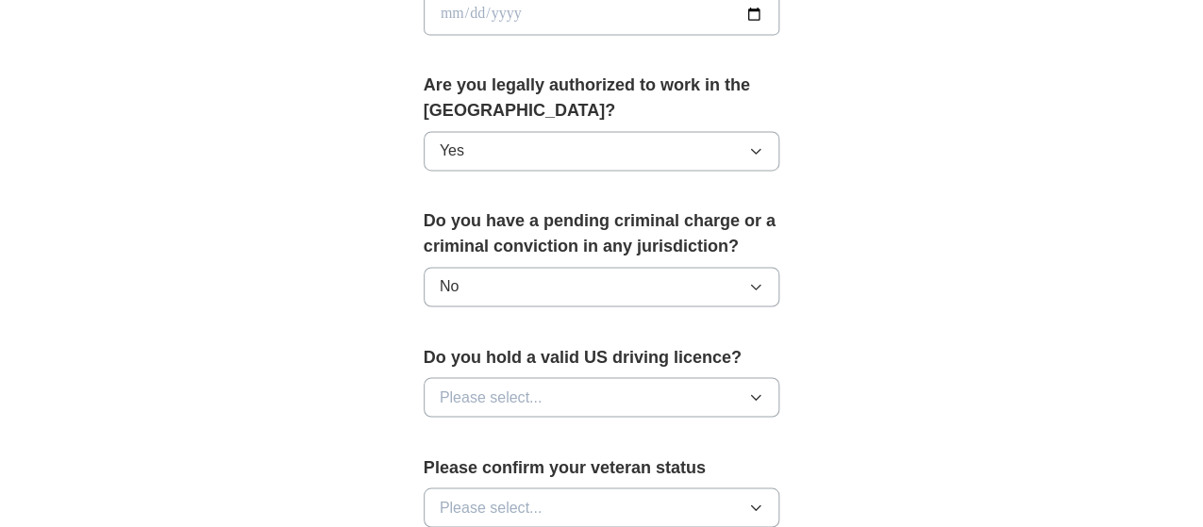
scroll to position [1038, 0]
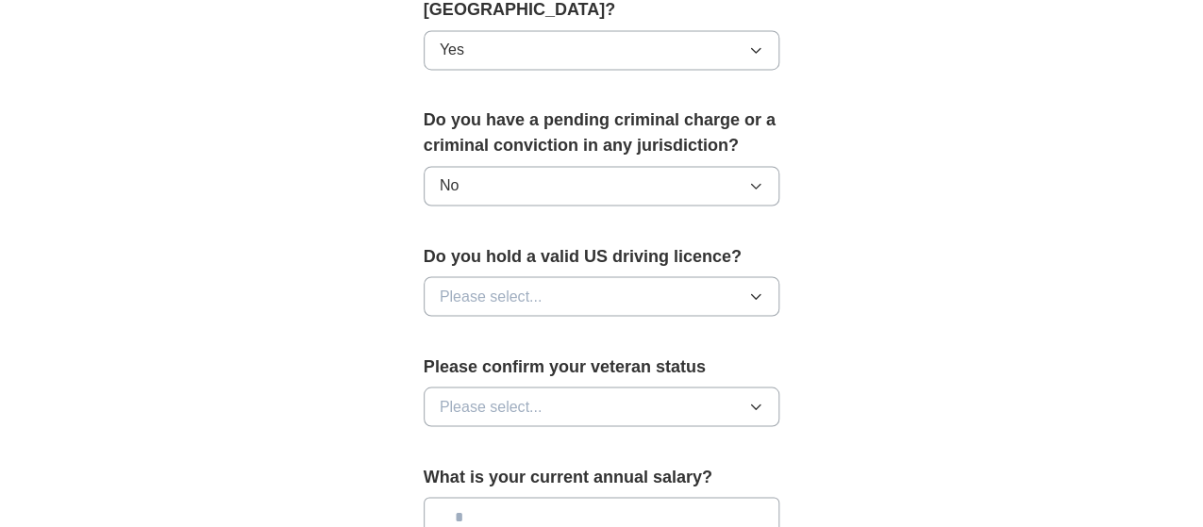
click at [666, 276] on button "Please select..." at bounding box center [602, 296] width 357 height 40
click at [655, 328] on div "Yes" at bounding box center [602, 339] width 325 height 23
click at [650, 387] on button "Please select..." at bounding box center [602, 407] width 357 height 40
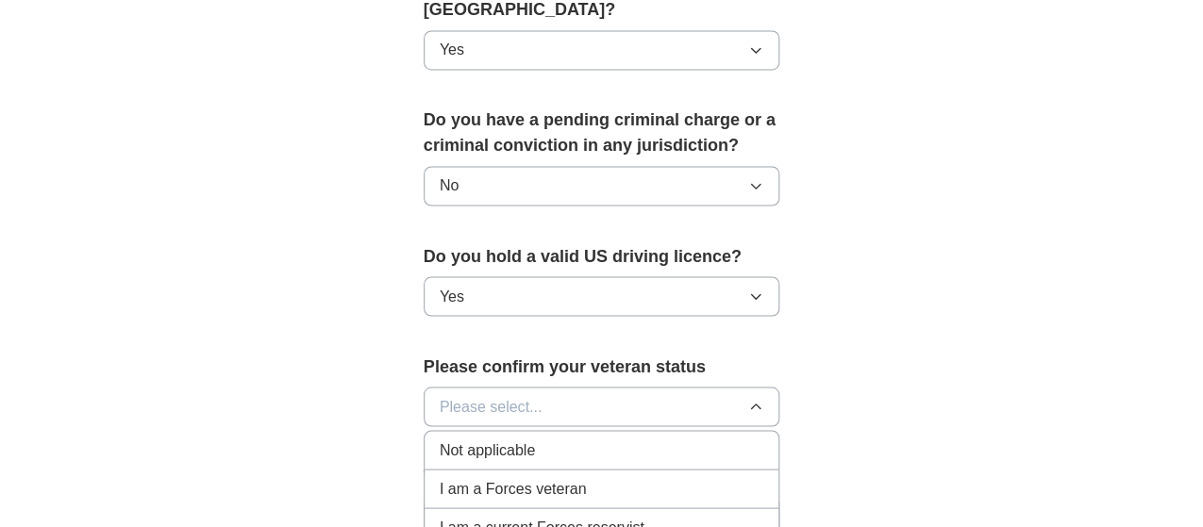
scroll to position [1226, 0]
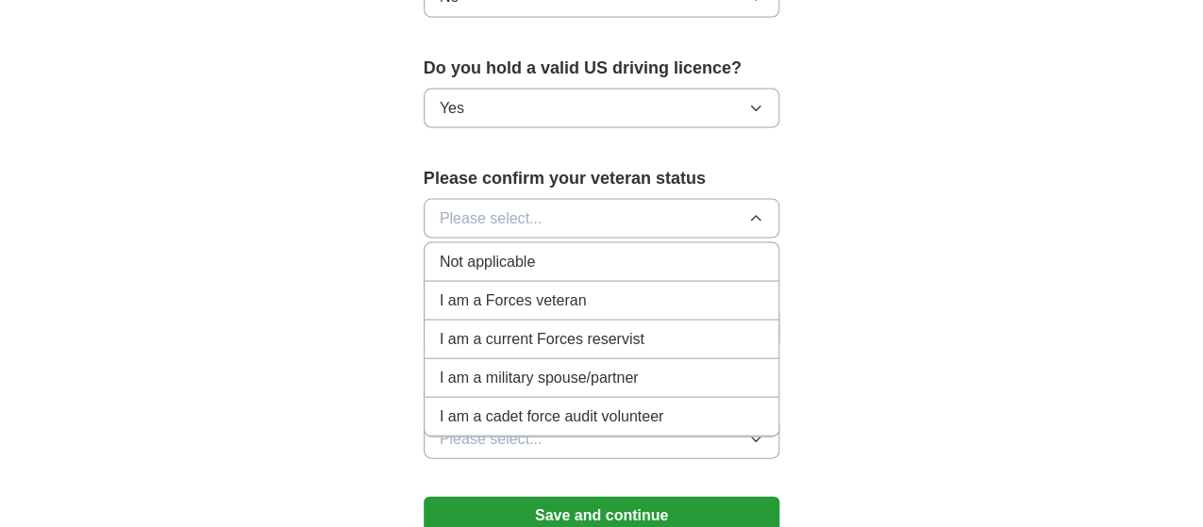
click at [621, 242] on li "Not applicable" at bounding box center [602, 261] width 355 height 39
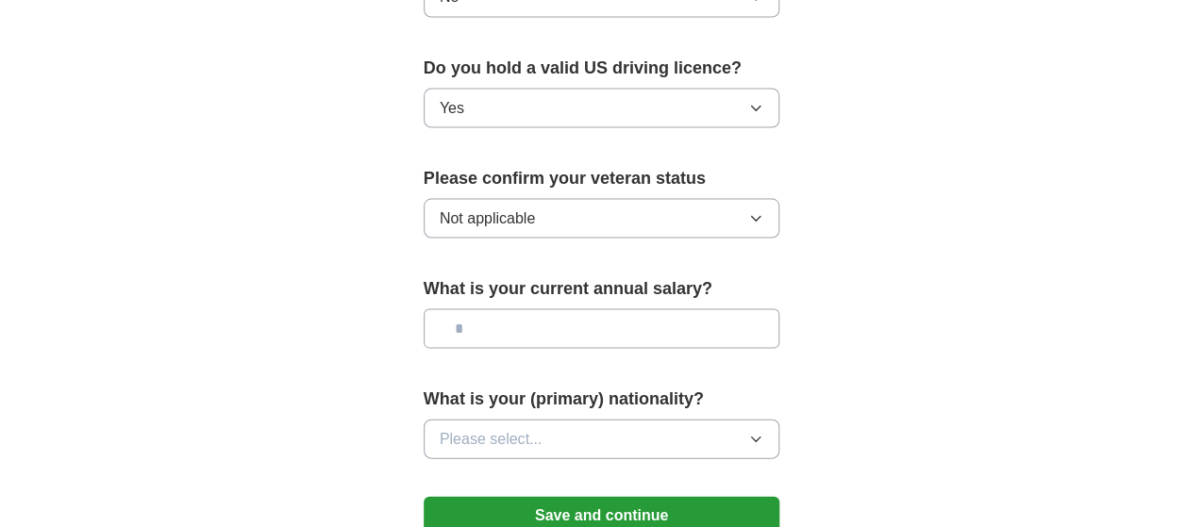
click at [600, 308] on input "text" at bounding box center [602, 328] width 357 height 40
type input "********"
click at [573, 419] on button "Please select..." at bounding box center [602, 439] width 357 height 40
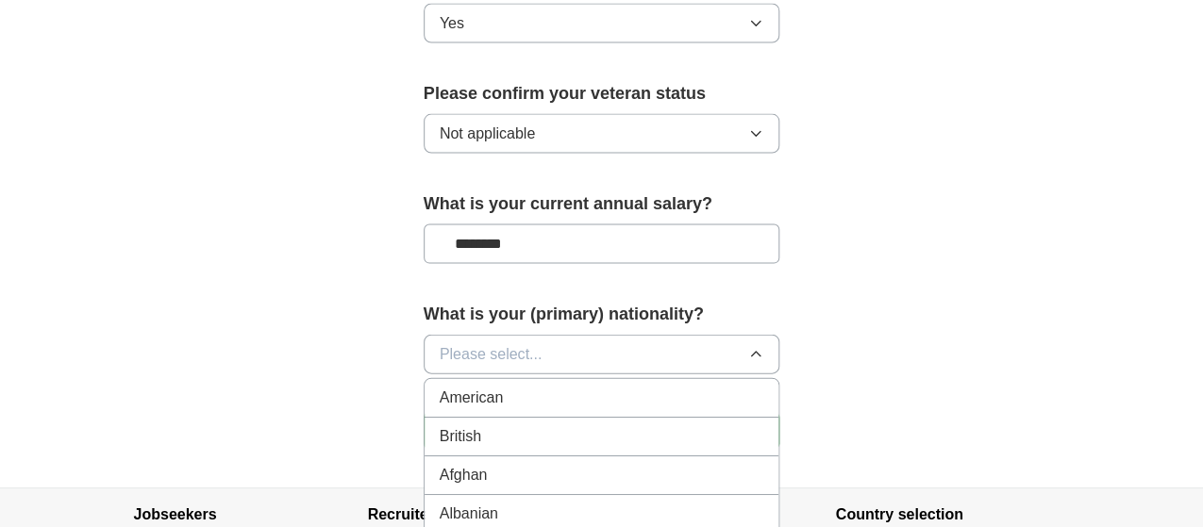
scroll to position [1415, 0]
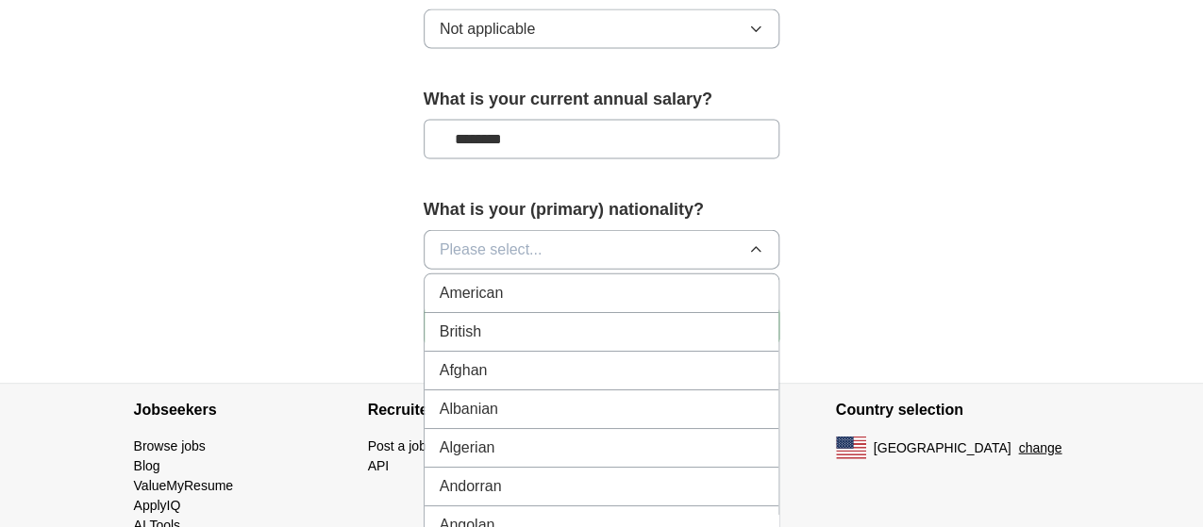
click at [524, 282] on div "American" at bounding box center [602, 293] width 325 height 23
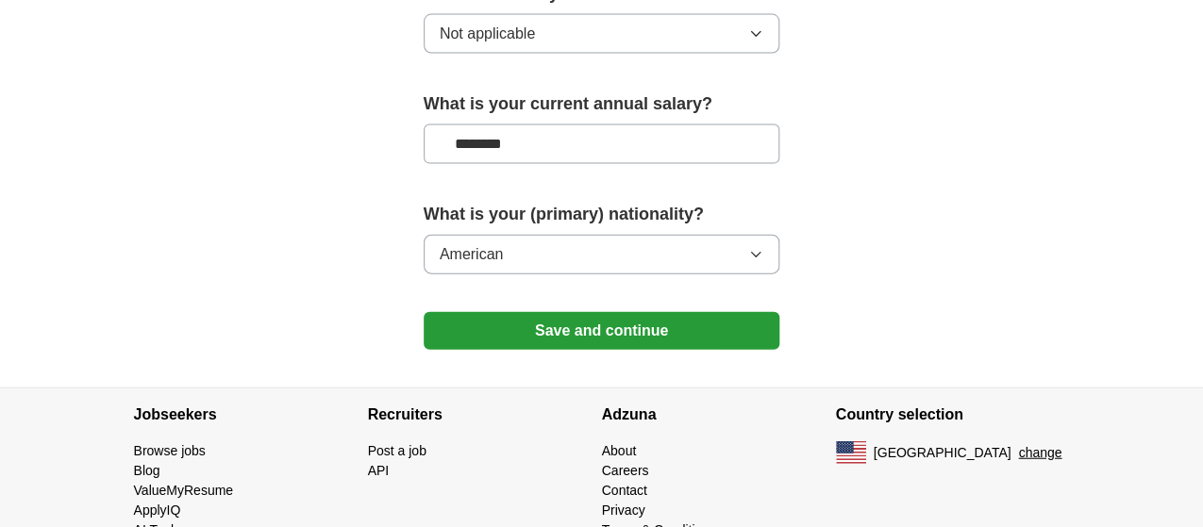
click at [619, 312] on button "Save and continue" at bounding box center [602, 331] width 357 height 38
